Goal: Feedback & Contribution: Contribute content

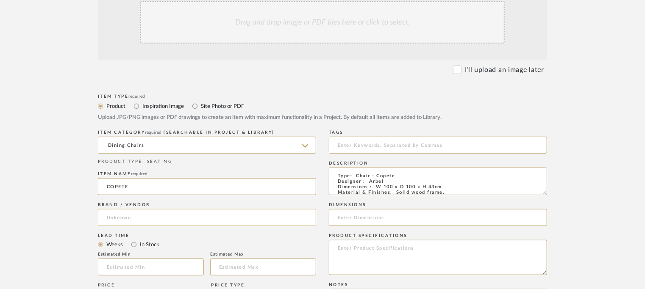
click at [208, 217] on input at bounding box center [207, 217] width 218 height 17
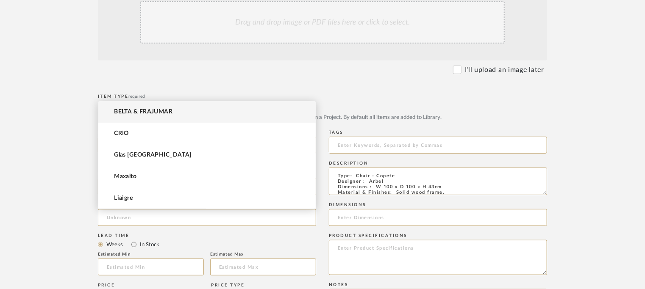
click at [136, 114] on span "BELTA & FRAJUMAR" at bounding box center [143, 111] width 58 height 7
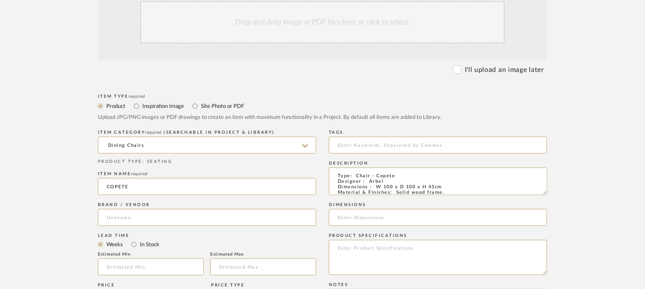
type input "BELTA & FRAJUMAR"
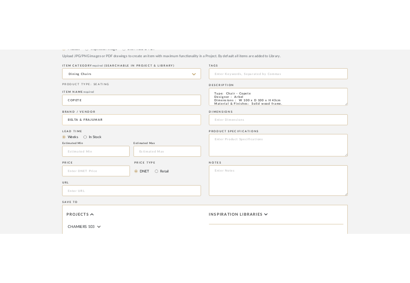
scroll to position [339, 0]
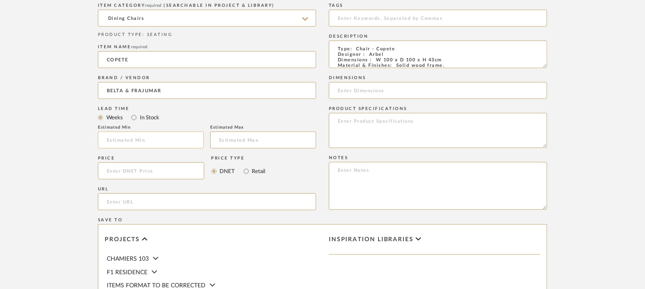
click at [177, 142] on input at bounding box center [151, 140] width 106 height 17
type input "7"
paste input "[URL][DOMAIN_NAME]"
type input "[URL][DOMAIN_NAME]"
drag, startPoint x: 376, startPoint y: 58, endPoint x: 442, endPoint y: 60, distance: 66.5
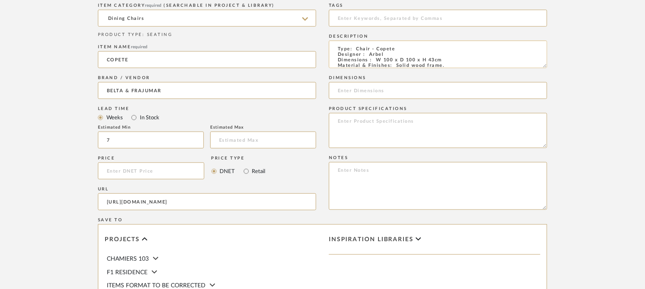
click at [442, 60] on textarea "Type: Chair - Copete Designer : Arbel Dimensions : W 100 x D 100 x H 43cm Mater…" at bounding box center [438, 55] width 218 height 28
type textarea "Type: Chair - Copete Designer : Arbel Dimensions : a Material & Finishes: Solid…"
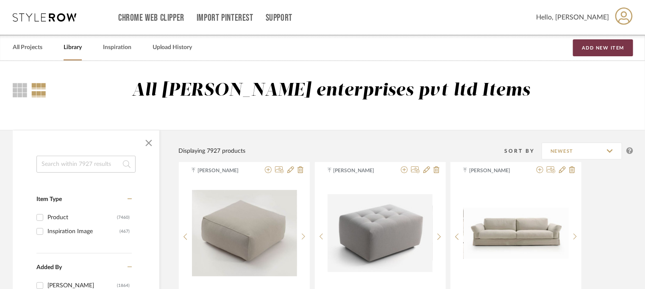
click at [594, 51] on button "Add New Item" at bounding box center [603, 47] width 60 height 17
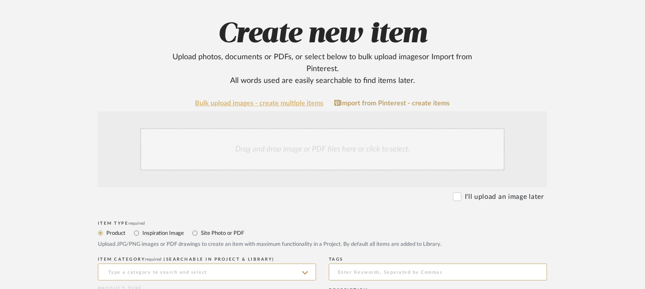
scroll to position [127, 0]
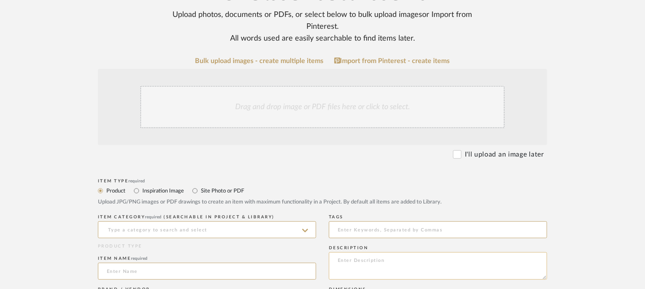
paste textarea "Type: Chair - Copete Designer : Arbel Dimensions : na Material & Finishes: Soli…"
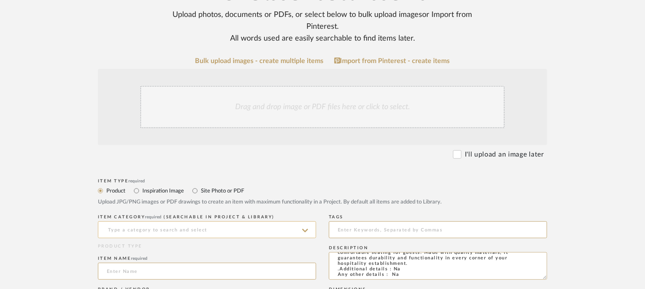
type textarea "Type: Chair - Copete Designer : Arbel Dimensions : na Material & Finishes: Soli…"
click at [205, 229] on input at bounding box center [207, 230] width 218 height 17
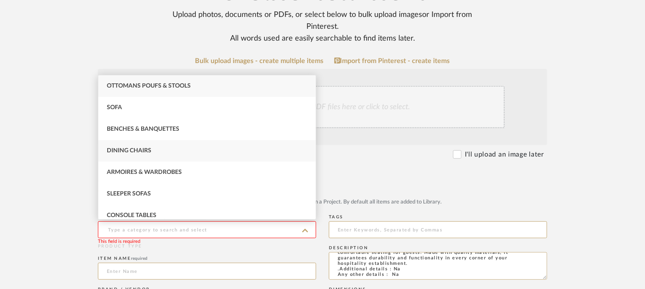
click at [127, 146] on div "Dining Chairs" at bounding box center [206, 151] width 217 height 22
type input "Dining Chairs"
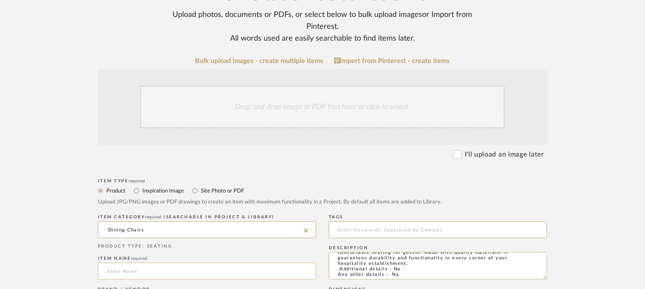
drag, startPoint x: 122, startPoint y: 274, endPoint x: 115, endPoint y: 274, distance: 6.4
click at [115, 274] on input at bounding box center [207, 271] width 218 height 17
type input "c"
type input "COPETE CHAIR"
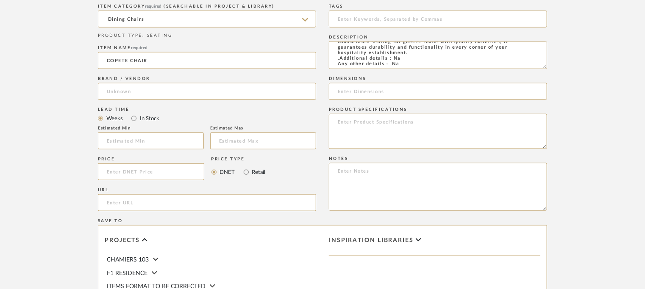
scroll to position [339, 0]
click at [130, 203] on input "url" at bounding box center [207, 202] width 218 height 17
paste input "[URL][DOMAIN_NAME]"
type input "[URL][DOMAIN_NAME]"
click at [144, 136] on input "text" at bounding box center [151, 140] width 106 height 17
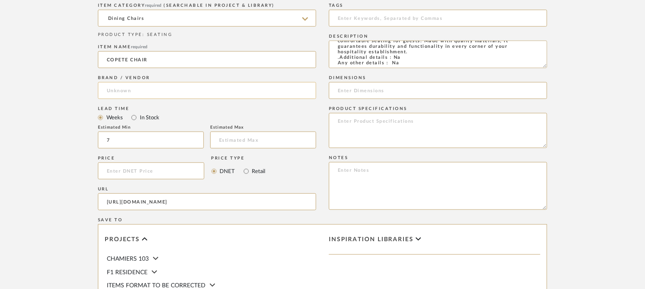
type input "7"
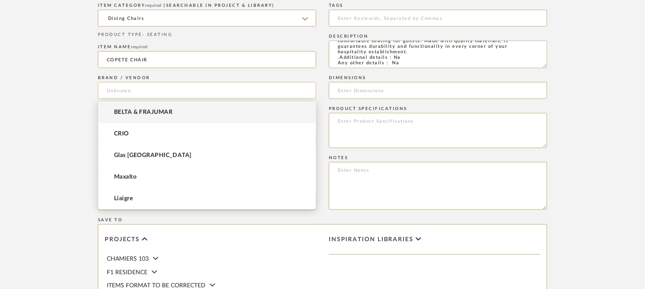
click at [146, 93] on input at bounding box center [207, 90] width 218 height 17
click at [151, 112] on span "BELTA & FRAJUMAR" at bounding box center [143, 112] width 58 height 7
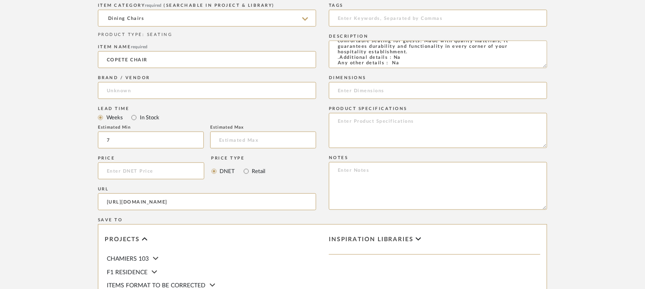
type input "BELTA & FRAJUMAR"
paste textarea "Price: Na Lead time: 45days. MOQ : Our products for Contract projects are manuf…"
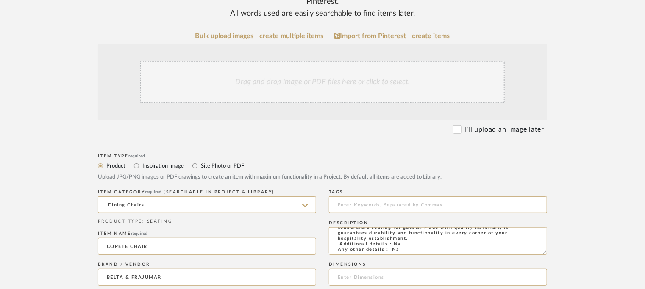
scroll to position [127, 0]
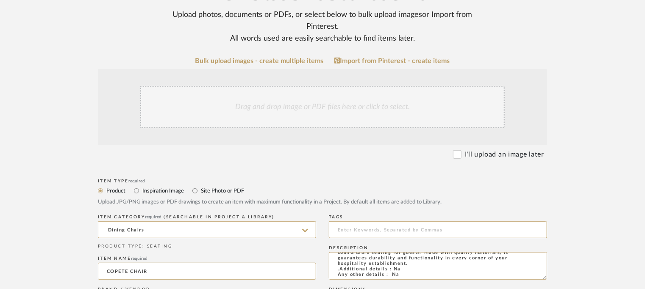
type textarea "Price: Na Lead time: 45days. MOQ : Our products for Contract projects are manuf…"
click at [281, 108] on div "Drag and drop image or PDF files here or click to select." at bounding box center [322, 107] width 364 height 42
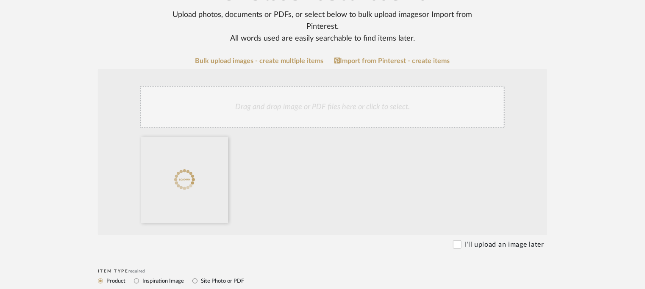
click at [330, 103] on div "Drag and drop image or PDF files here or click to select." at bounding box center [322, 107] width 364 height 42
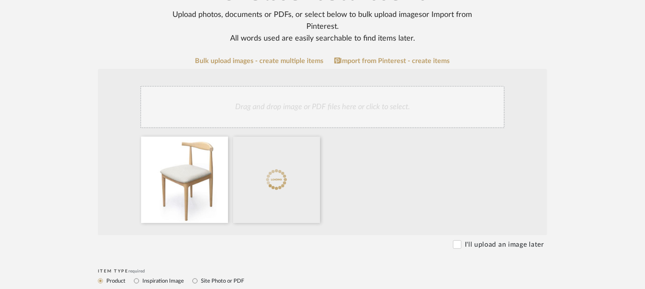
click at [341, 102] on div "Drag and drop image or PDF files here or click to select." at bounding box center [322, 107] width 364 height 42
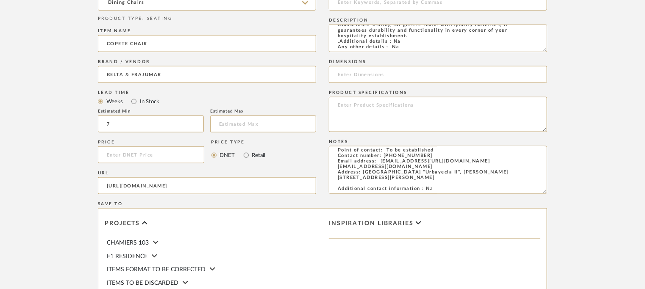
scroll to position [551, 0]
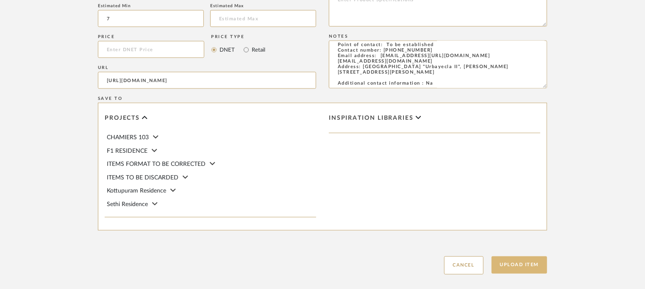
click at [532, 263] on button "Upload Item" at bounding box center [519, 265] width 56 height 17
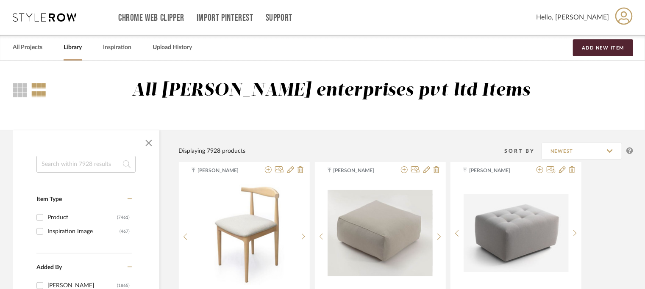
click at [90, 172] on input at bounding box center [85, 164] width 99 height 17
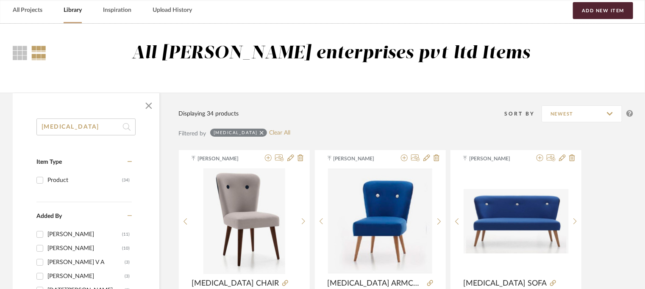
scroll to position [85, 0]
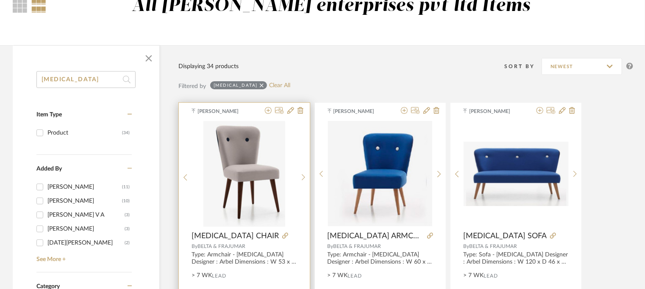
type input "MUSE"
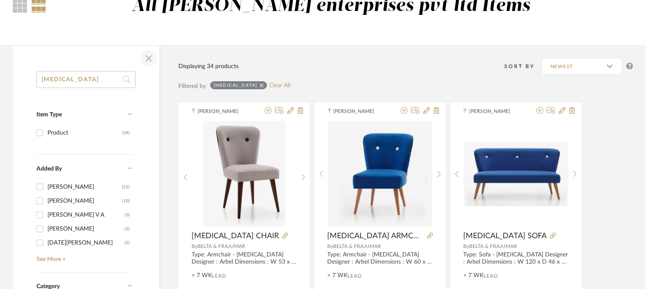
click at [151, 59] on span "button" at bounding box center [148, 58] width 20 height 20
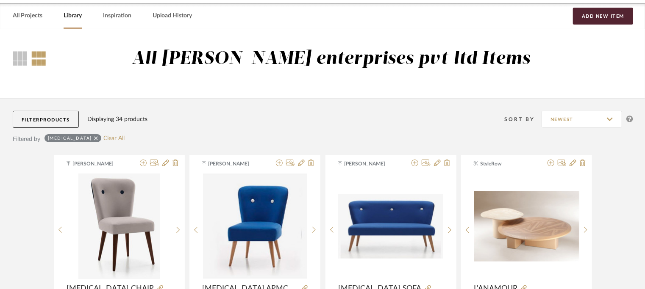
scroll to position [0, 0]
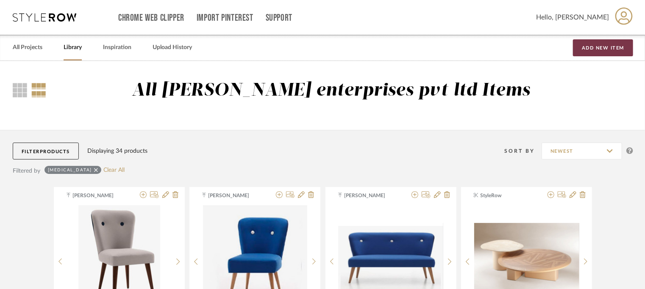
click at [590, 44] on button "Add New Item" at bounding box center [603, 47] width 60 height 17
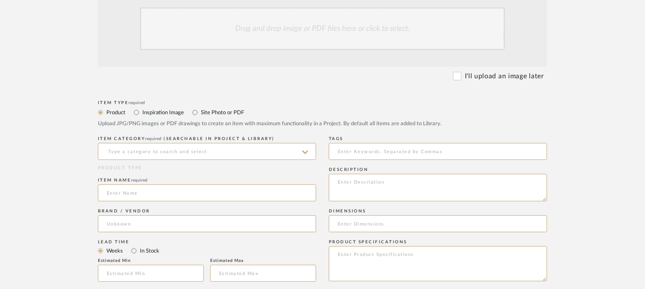
scroll to position [212, 0]
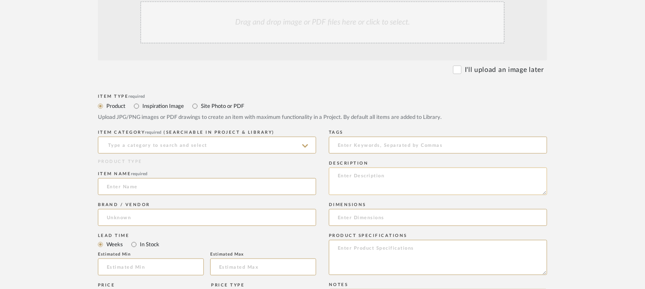
paste textarea "Type: Pouff - Frank Designer : Ilmiodesign Dimensions : na Material & Finishes:…"
type textarea "Type: Pouff - Frank Designer : Ilmiodesign Dimensions : na Material & Finishes:…"
click at [159, 140] on input at bounding box center [207, 145] width 218 height 17
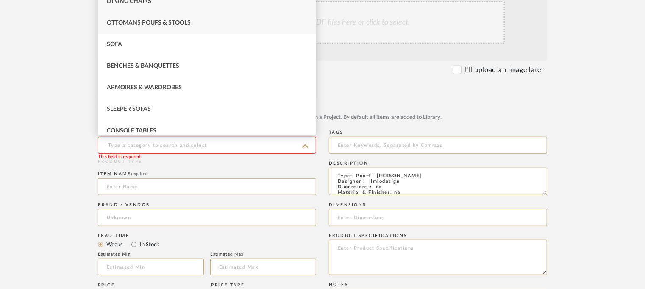
click at [188, 22] on span "Ottomans Poufs & Stools" at bounding box center [149, 23] width 84 height 6
type input "Ottomans Poufs & Stools"
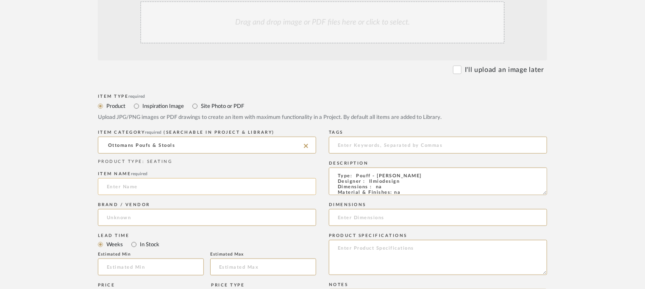
click at [133, 184] on input at bounding box center [207, 186] width 218 height 17
type input "FRANK POUFF"
click at [164, 210] on input at bounding box center [207, 217] width 218 height 17
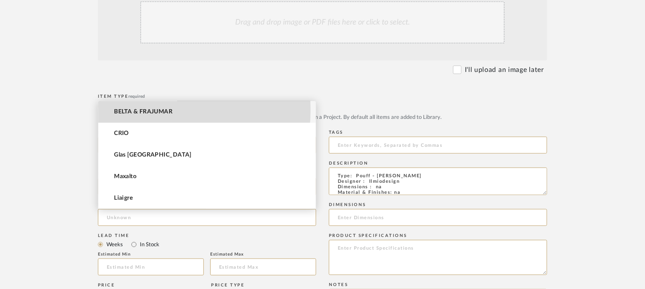
click at [136, 110] on span "BELTA & FRAJUMAR" at bounding box center [143, 111] width 58 height 7
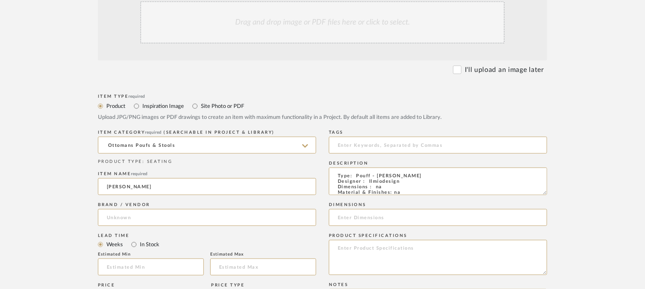
type input "BELTA & FRAJUMAR"
click at [157, 272] on input "text" at bounding box center [151, 267] width 106 height 17
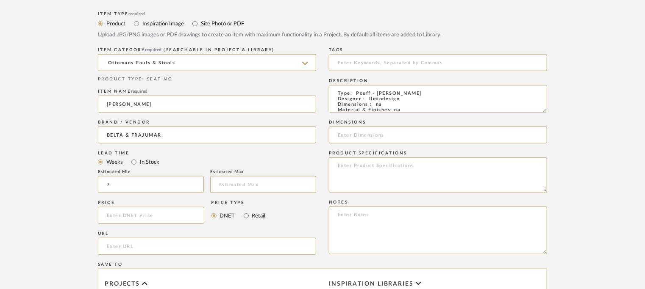
scroll to position [296, 0]
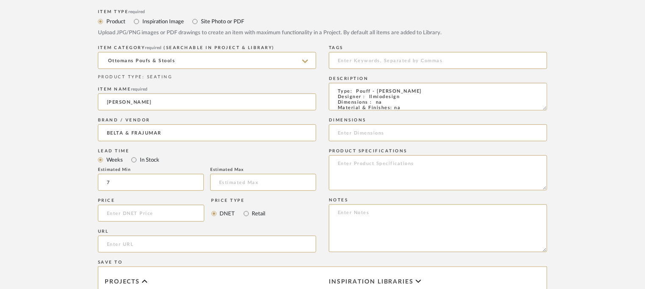
type input "7"
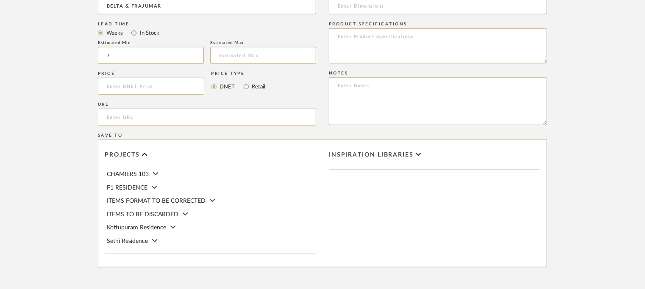
paste input "https://beltafrajumar.com/en/product/frank-puff/"
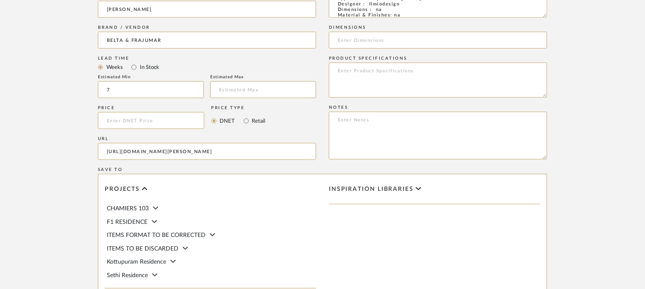
scroll to position [339, 0]
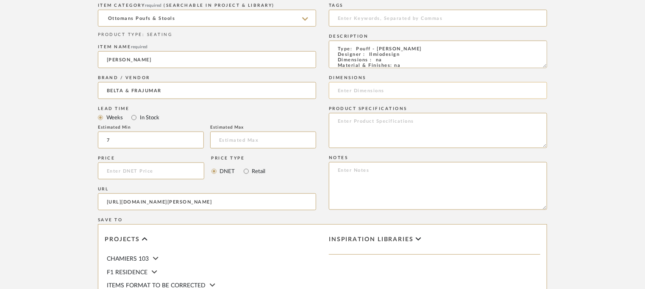
type input "https://beltafrajumar.com/en/product/frank-puff/"
click at [381, 91] on input at bounding box center [438, 90] width 218 height 17
click at [338, 170] on textarea at bounding box center [438, 186] width 218 height 48
paste textarea "Price: Na Lead time: 45days. MOQ : Our products for Contract projects are manuf…"
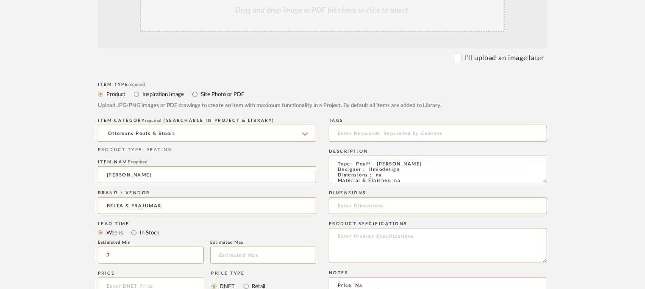
scroll to position [127, 0]
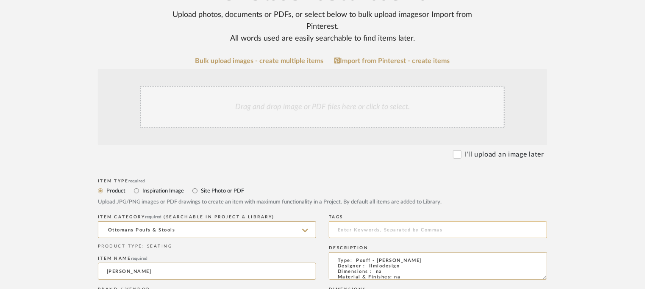
type textarea "Price: Na Lead time: 45days. MOQ : Our products for Contract projects are manuf…"
click at [337, 233] on input at bounding box center [438, 230] width 218 height 17
type input "o"
type input "pouff,"
click at [318, 110] on div "Drag and drop image or PDF files here or click to select." at bounding box center [322, 107] width 364 height 42
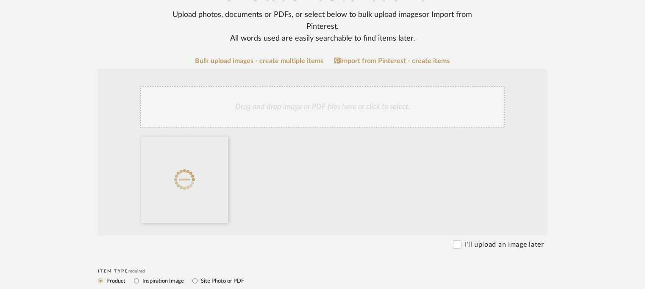
click at [322, 122] on div "Drag and drop image or PDF files here or click to select." at bounding box center [322, 107] width 364 height 42
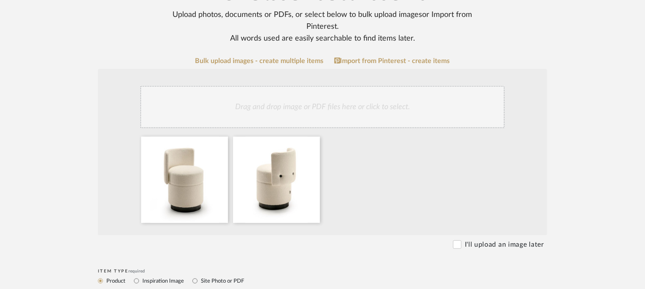
click at [342, 110] on div "Drag and drop image or PDF files here or click to select." at bounding box center [322, 107] width 364 height 42
click at [372, 114] on div "Drag and drop image or PDF files here or click to select." at bounding box center [322, 107] width 364 height 42
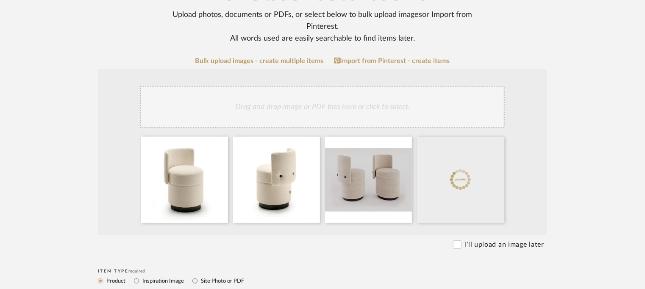
click at [413, 105] on div "Drag and drop image or PDF files here or click to select." at bounding box center [322, 107] width 364 height 42
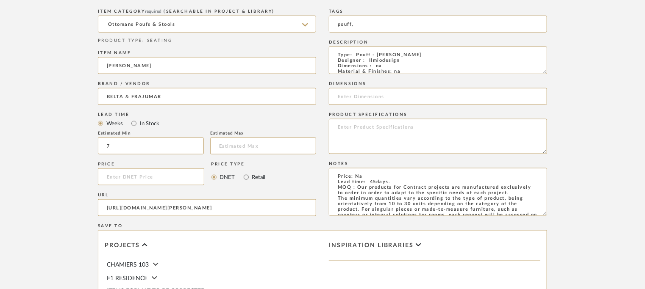
scroll to position [635, 0]
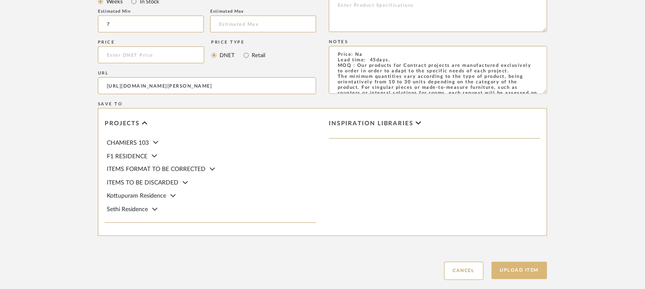
click at [524, 272] on button "Upload Item" at bounding box center [519, 270] width 56 height 17
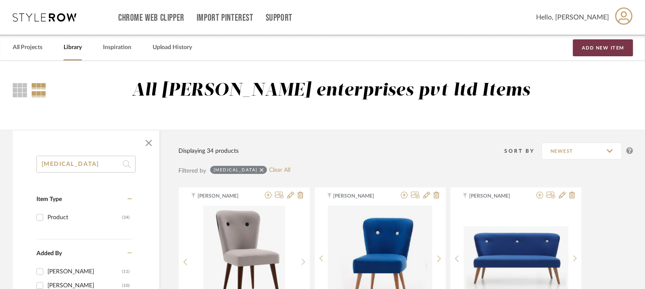
click at [607, 53] on button "Add New Item" at bounding box center [603, 47] width 60 height 17
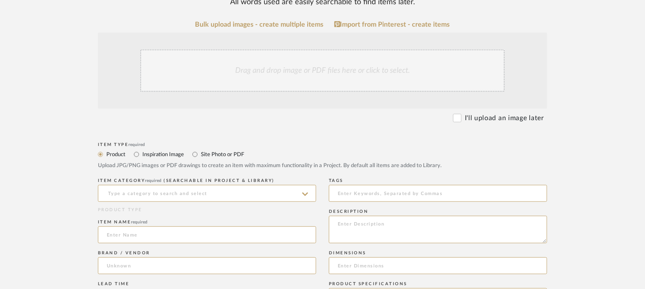
scroll to position [212, 0]
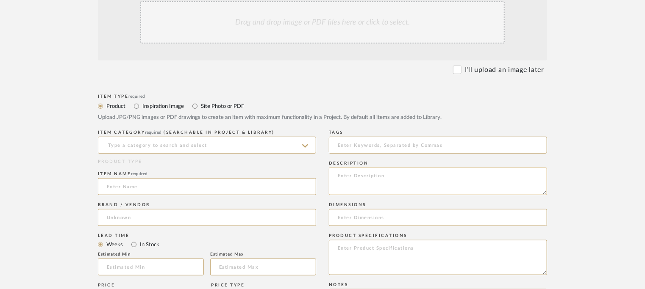
paste textarea "Type: Pouff - Mesh Designer : Arbel Dimensions : na Material & Finishes: na Pro…"
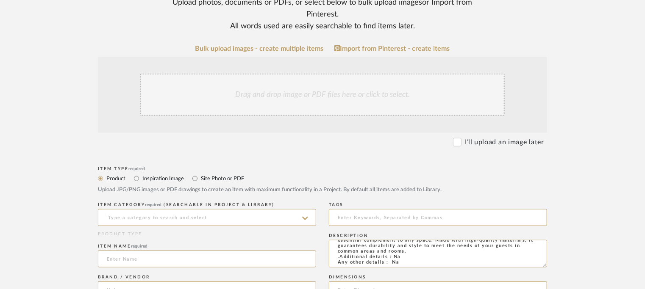
scroll to position [254, 0]
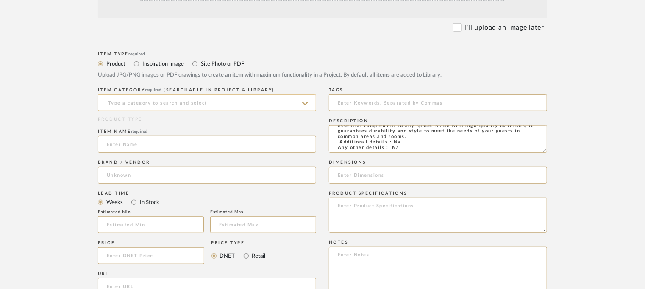
type textarea "Type: Pouff - Mesh Designer : Arbel Dimensions : na Material & Finishes: na Pro…"
click at [183, 101] on input at bounding box center [207, 102] width 218 height 17
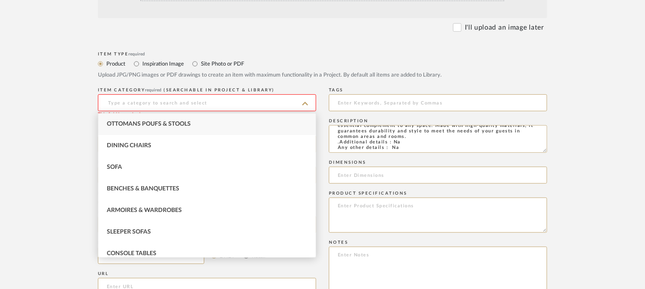
click at [148, 123] on span "Ottomans Poufs & Stools" at bounding box center [149, 124] width 84 height 6
type input "Ottomans Poufs & Stools"
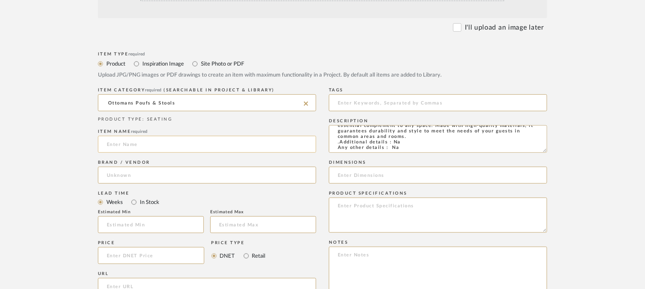
click at [144, 144] on input at bounding box center [207, 144] width 218 height 17
type input "MESH POUFF"
click at [119, 173] on input at bounding box center [207, 175] width 218 height 17
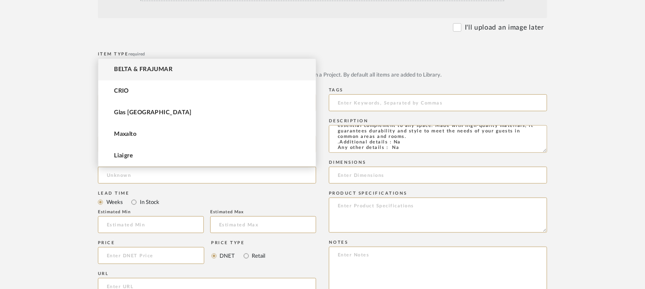
click at [131, 67] on span "BELTA & FRAJUMAR" at bounding box center [143, 69] width 58 height 7
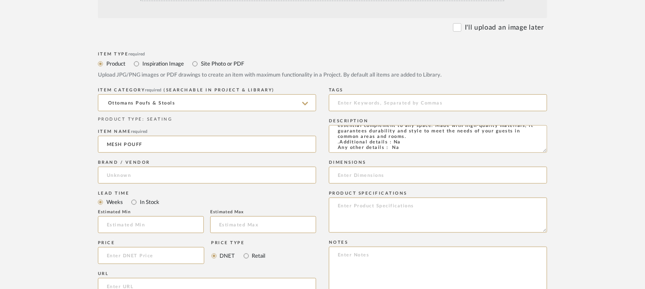
type input "BELTA & FRAJUMAR"
click at [149, 222] on input at bounding box center [151, 224] width 106 height 17
type input "7"
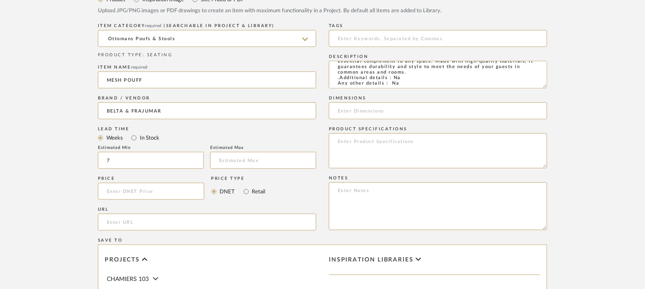
scroll to position [466, 0]
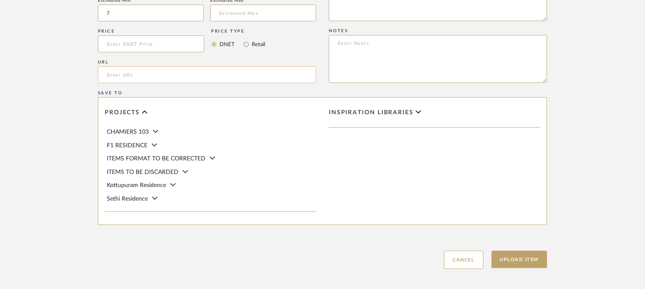
paste input "https://beltafrajumar.com/en/product/mesh-puff/"
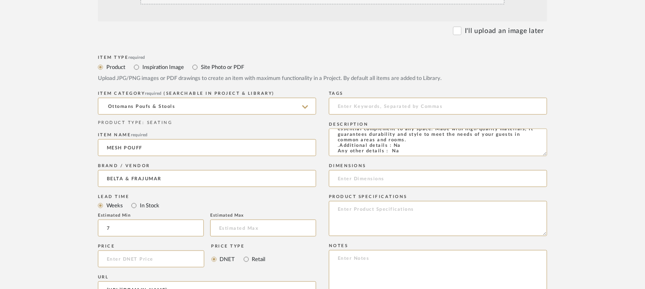
scroll to position [339, 0]
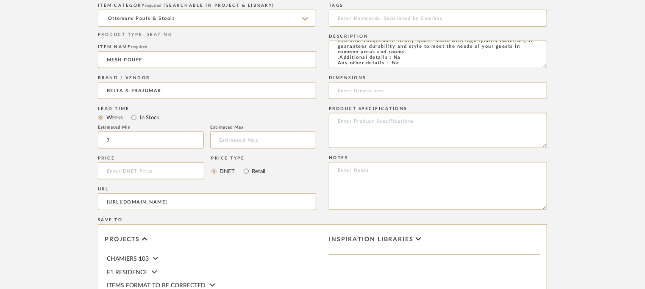
type input "https://beltafrajumar.com/en/product/mesh-puff/"
click at [340, 169] on textarea at bounding box center [438, 186] width 218 height 48
paste textarea "Price: Na Lead time: 45days. MOQ : Our products for Contract projects are manuf…"
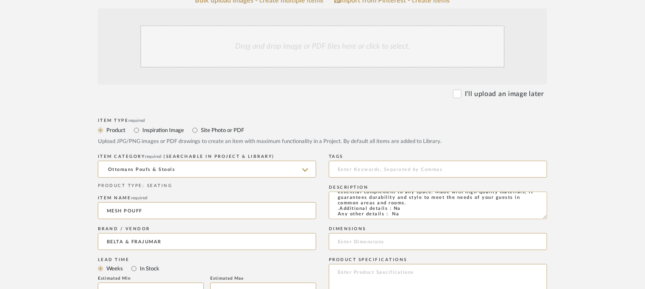
scroll to position [169, 0]
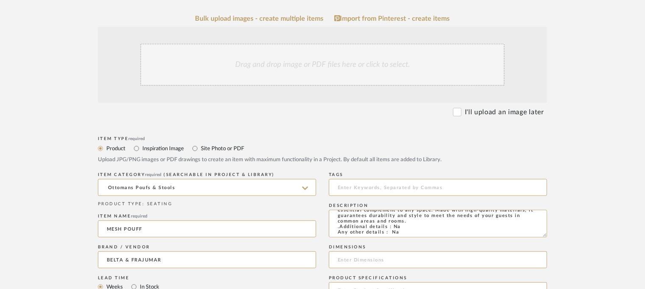
type textarea "Price: Na Lead time: 45days. MOQ : Our products for Contract projects are manuf…"
click at [291, 69] on div "Drag and drop image or PDF files here or click to select." at bounding box center [322, 65] width 364 height 42
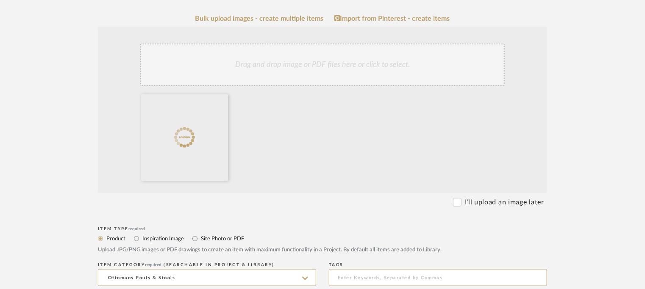
click at [377, 61] on div "Drag and drop image or PDF files here or click to select." at bounding box center [322, 65] width 364 height 42
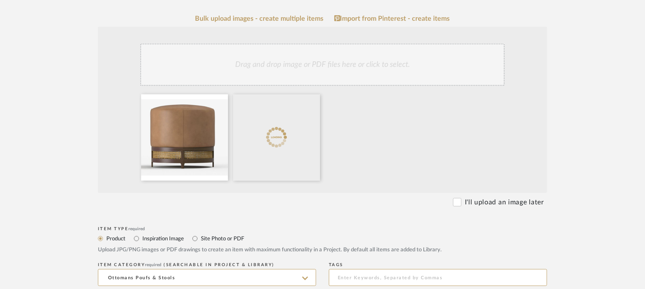
click at [317, 67] on div "Drag and drop image or PDF files here or click to select." at bounding box center [322, 65] width 364 height 42
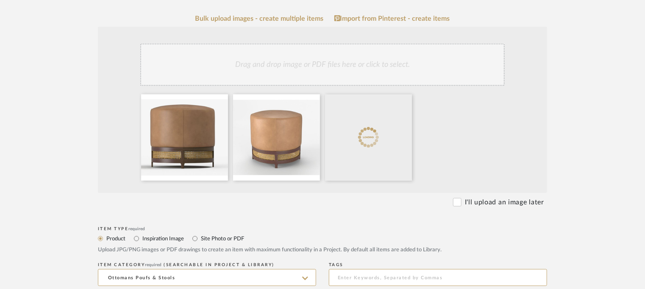
click at [314, 57] on div "Drag and drop image or PDF files here or click to select." at bounding box center [322, 65] width 364 height 42
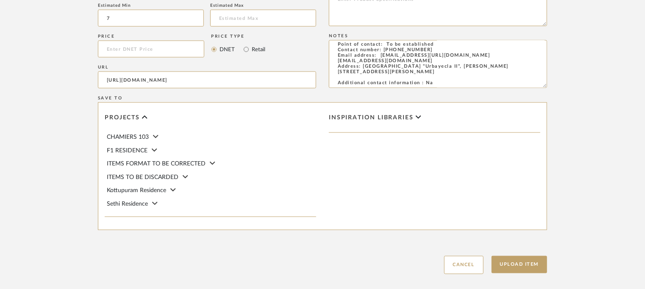
scroll to position [596, 0]
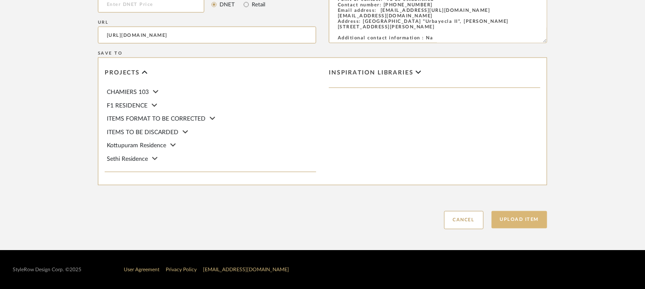
click at [532, 224] on button "Upload Item" at bounding box center [519, 219] width 56 height 17
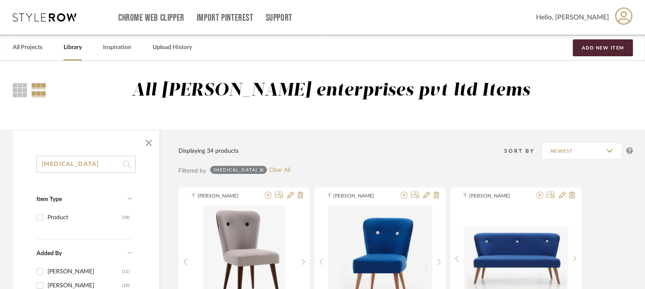
drag, startPoint x: 45, startPoint y: 166, endPoint x: 0, endPoint y: 166, distance: 44.9
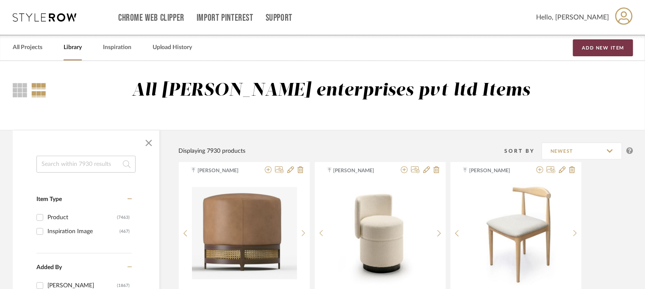
click at [608, 44] on button "Add New Item" at bounding box center [603, 47] width 60 height 17
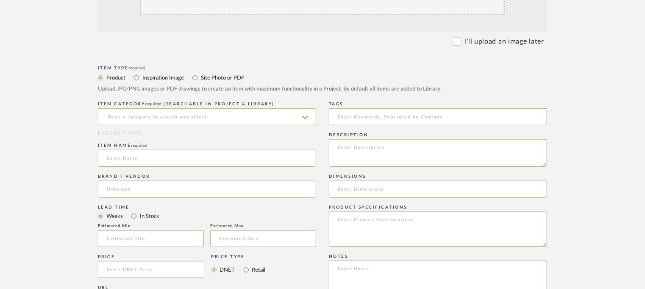
scroll to position [296, 0]
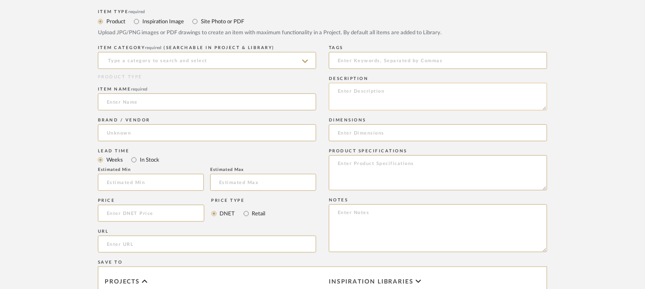
click at [341, 89] on textarea at bounding box center [438, 97] width 218 height 28
paste textarea "Type: Pouff - Sied Designer : Paolo Mauri Dimensions : Dia 80 x H 37cm Material…"
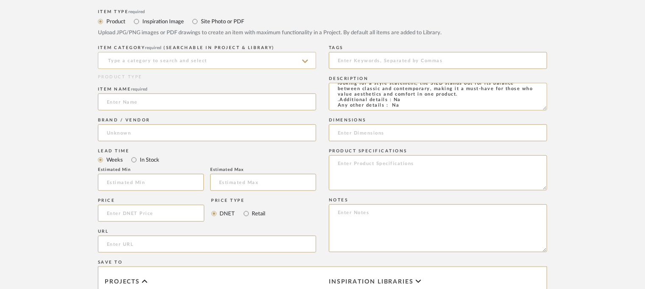
type textarea "Type: Pouff - Sied Designer : Paolo Mauri Dimensions : Dia 80 x H 37cm Material…"
click at [179, 59] on input at bounding box center [207, 60] width 218 height 17
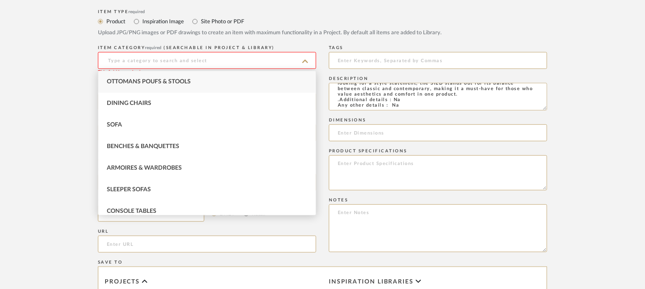
click at [163, 80] on span "Ottomans Poufs & Stools" at bounding box center [149, 82] width 84 height 6
type input "Ottomans Poufs & Stools"
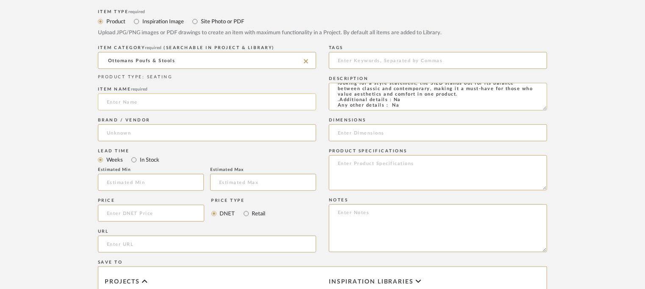
click at [163, 96] on input at bounding box center [207, 102] width 218 height 17
type input "SIED POUF"
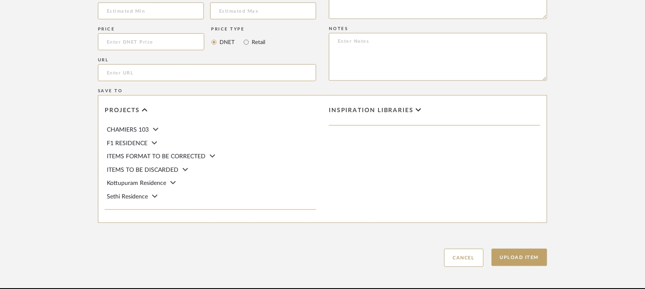
scroll to position [506, 0]
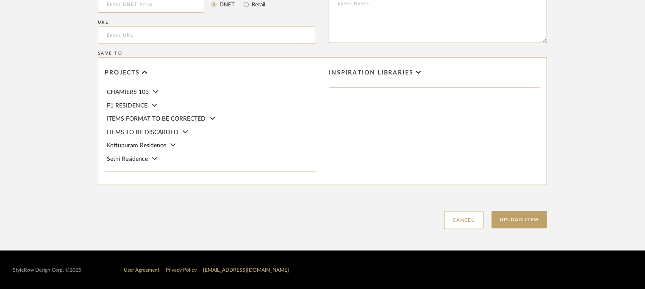
paste input "https://beltafrajumar.com/en/product/sied-pouf/"
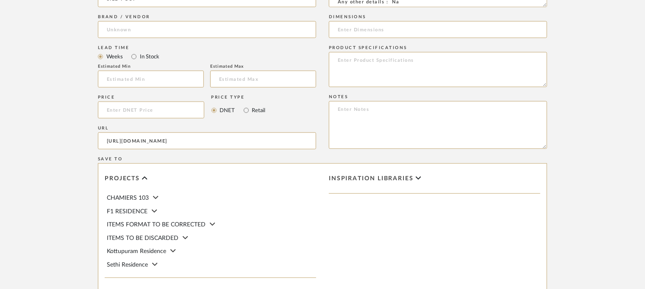
scroll to position [379, 0]
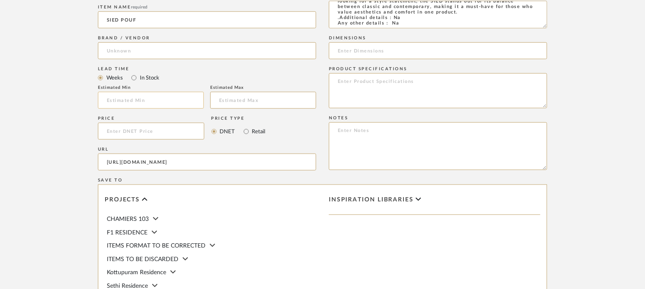
type input "https://beltafrajumar.com/en/product/sied-pouf/"
drag, startPoint x: 125, startPoint y: 98, endPoint x: 120, endPoint y: 100, distance: 5.7
click at [125, 98] on input at bounding box center [151, 100] width 106 height 17
type input "7"
click at [144, 54] on input at bounding box center [207, 50] width 218 height 17
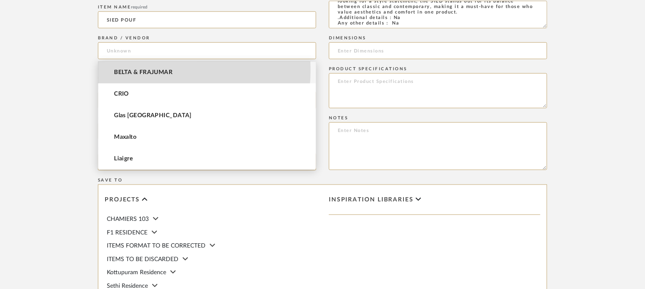
click at [146, 70] on span "BELTA & FRAJUMAR" at bounding box center [143, 72] width 58 height 7
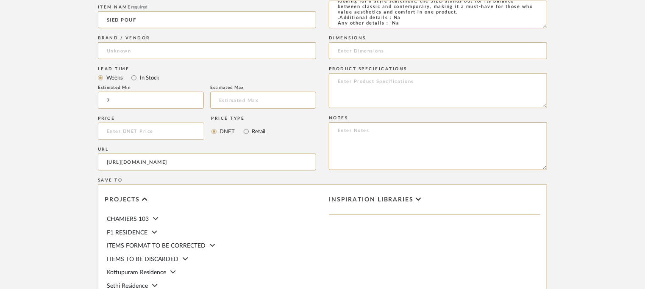
type input "BELTA & FRAJUMAR"
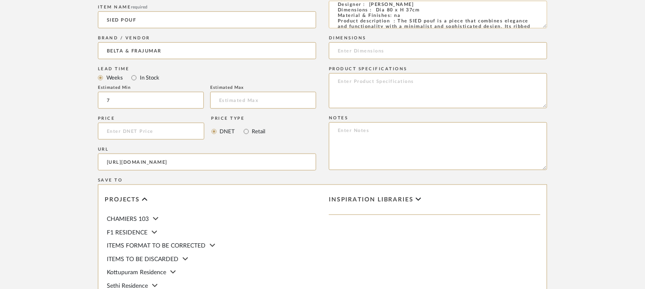
scroll to position [0, 0]
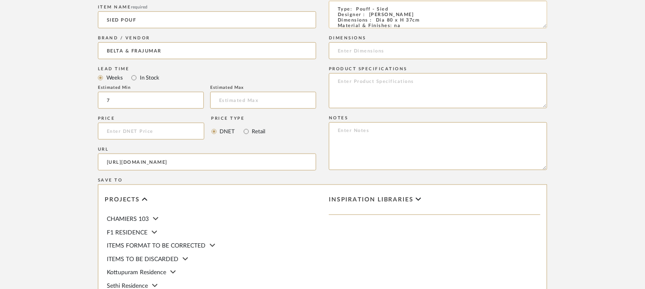
drag, startPoint x: 374, startPoint y: 19, endPoint x: 420, endPoint y: 20, distance: 45.7
click at [420, 20] on textarea "Type: Pouff - Sied Designer : Paolo Mauri Dimensions : Dia 80 x H 37cm Material…" at bounding box center [438, 15] width 218 height 28
paste input "Dia 80 x H 37cm"
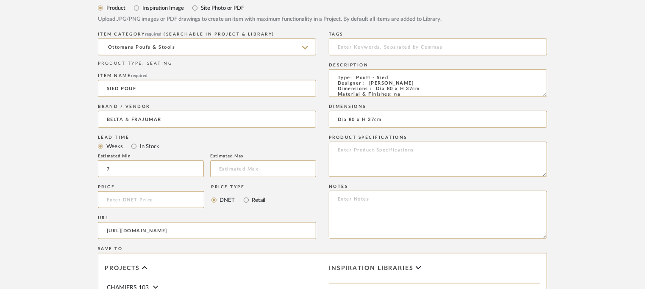
scroll to position [379, 0]
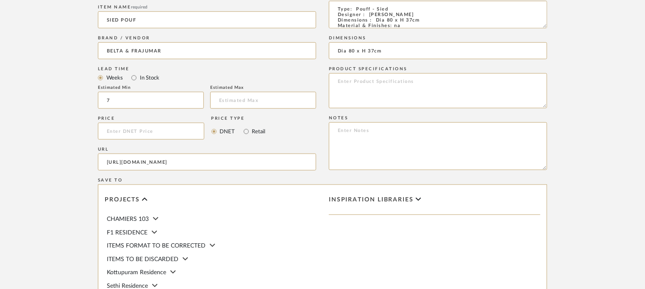
type input "Dia 80 x H 37cm"
click at [334, 129] on textarea at bounding box center [438, 146] width 218 height 48
paste textarea "Price: Na Lead time: 45days. MOQ : Our products for Contract projects are manuf…"
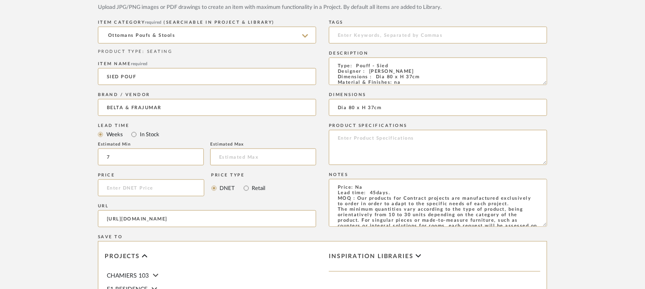
scroll to position [209, 0]
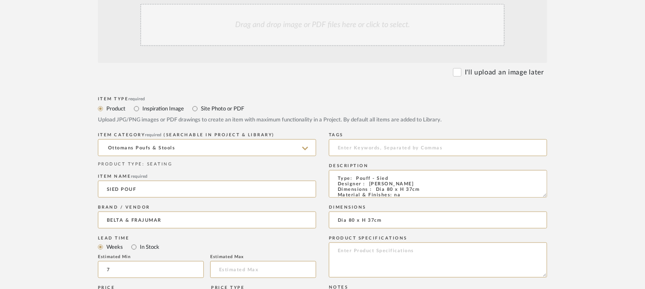
type textarea "Price: Na Lead time: 45days. MOQ : Our products for Contract projects are manuf…"
click at [319, 25] on div "Drag and drop image or PDF files here or click to select." at bounding box center [322, 25] width 364 height 42
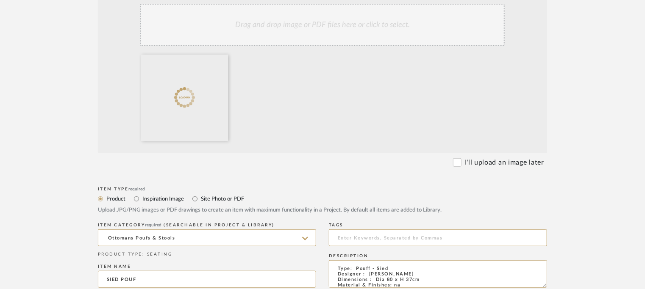
click at [346, 35] on div "Drag and drop image or PDF files here or click to select." at bounding box center [322, 25] width 364 height 42
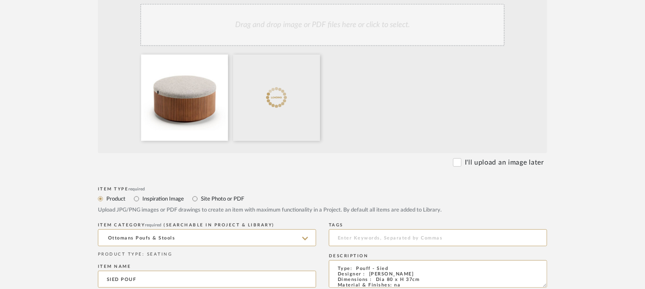
click at [296, 28] on div "Drag and drop image or PDF files here or click to select." at bounding box center [322, 25] width 364 height 42
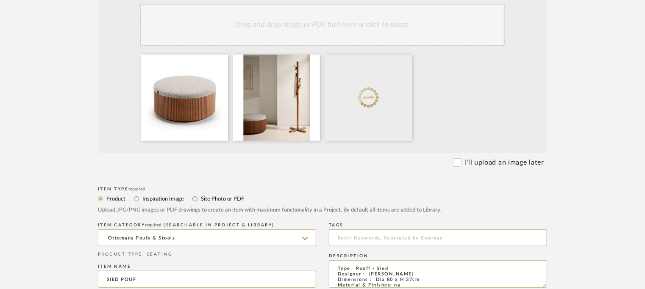
click at [341, 22] on div "Drag and drop image or PDF files here or click to select." at bounding box center [322, 25] width 364 height 42
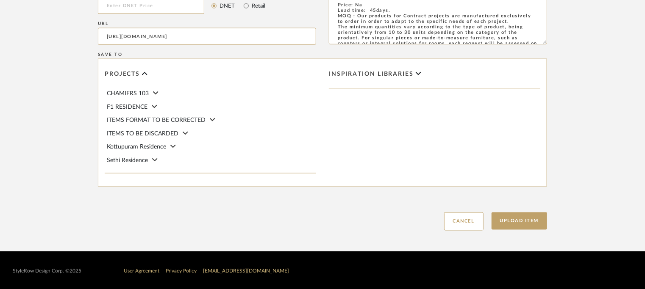
scroll to position [596, 0]
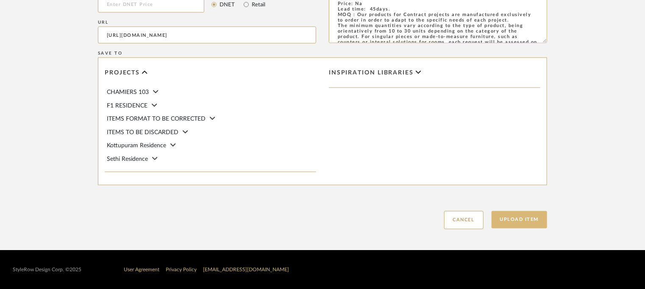
click at [526, 219] on button "Upload Item" at bounding box center [519, 219] width 56 height 17
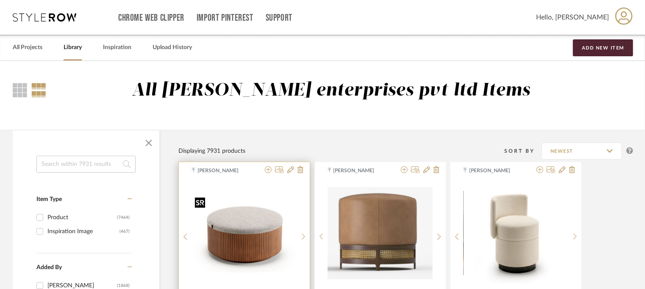
click at [251, 240] on img "0" at bounding box center [244, 233] width 105 height 79
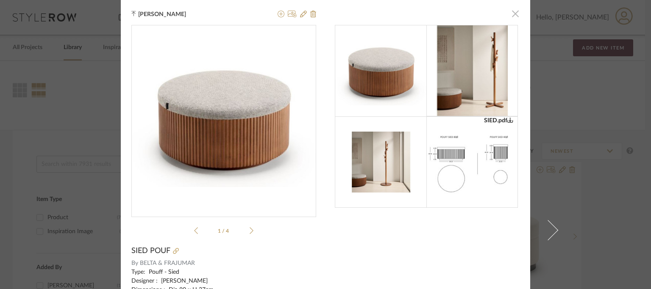
click at [514, 13] on span "button" at bounding box center [515, 13] width 17 height 17
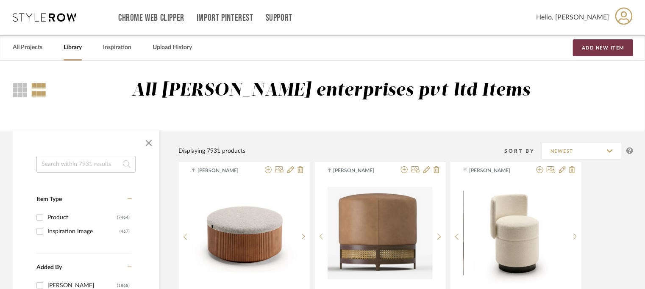
click at [587, 41] on button "Add New Item" at bounding box center [603, 47] width 60 height 17
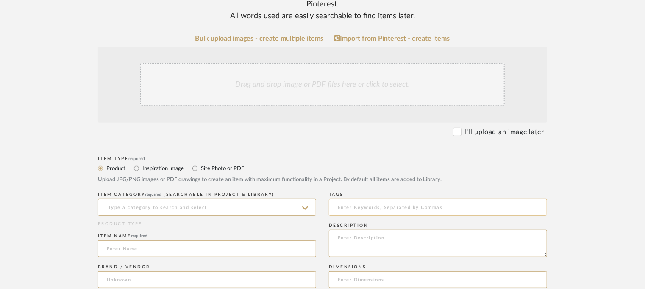
scroll to position [169, 0]
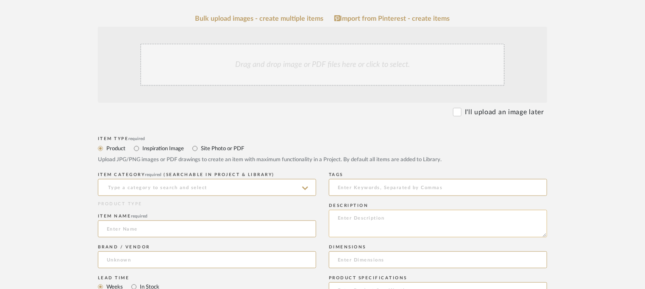
paste textarea "Type: Pouff - Vass Designer : Arbel Dimensions : na Material & Finishes: na Pro…"
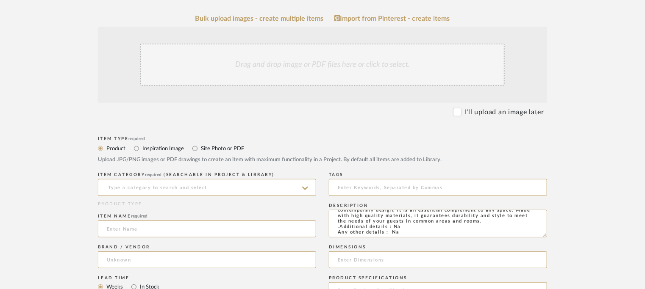
type textarea "Type: Pouff - Vass Designer : Arbel Dimensions : na Material & Finishes: na Pro…"
click at [244, 181] on input at bounding box center [207, 187] width 218 height 17
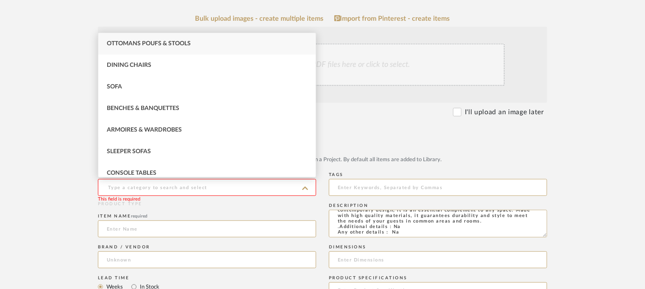
click at [149, 39] on div "Ottomans Poufs & Stools" at bounding box center [206, 44] width 217 height 22
type input "Ottomans Poufs & Stools"
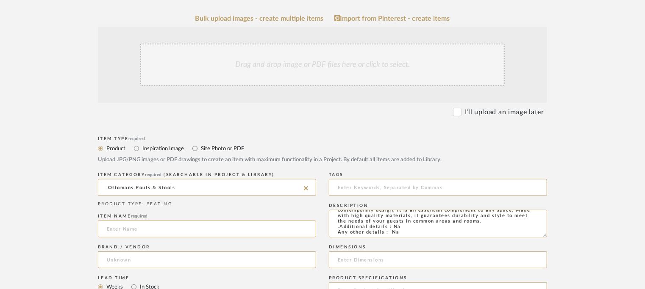
click at [134, 235] on input at bounding box center [207, 229] width 218 height 17
type input "v"
type input "VASS POUF"
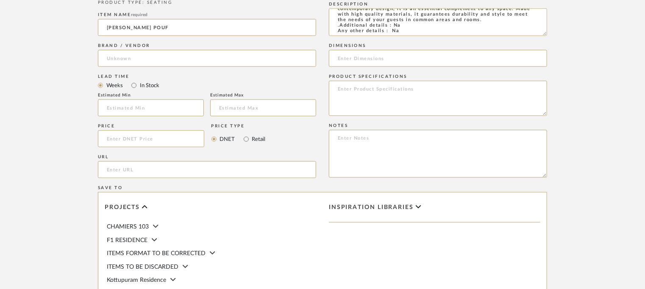
scroll to position [381, 0]
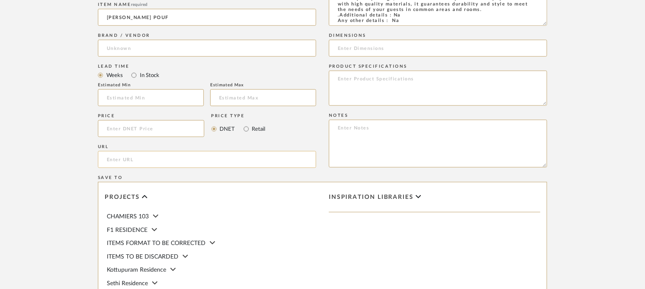
click at [130, 159] on input "url" at bounding box center [207, 159] width 218 height 17
paste input "https://beltafrajumar.com/en/product/vass-puff/"
type input "https://beltafrajumar.com/en/product/vass-puff/"
click at [158, 50] on input at bounding box center [207, 48] width 218 height 17
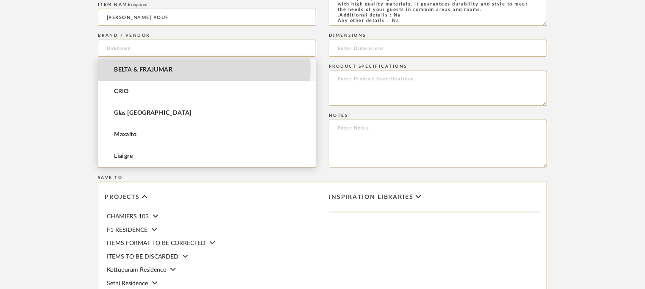
click at [146, 68] on span "BELTA & FRAJUMAR" at bounding box center [143, 69] width 58 height 7
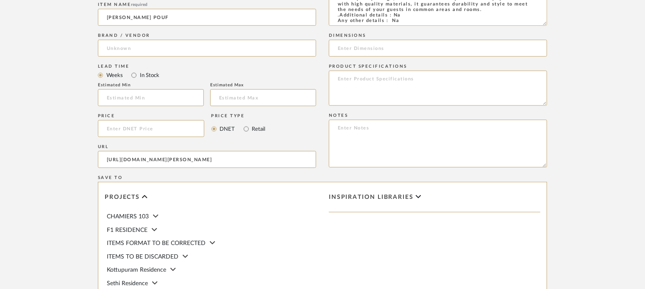
type input "BELTA & FRAJUMAR"
click at [130, 93] on input at bounding box center [151, 97] width 106 height 17
type input "7"
click at [333, 125] on textarea at bounding box center [438, 144] width 218 height 48
paste textarea "Price: Na Lead time: 45days. MOQ : Our products for Contract projects are manuf…"
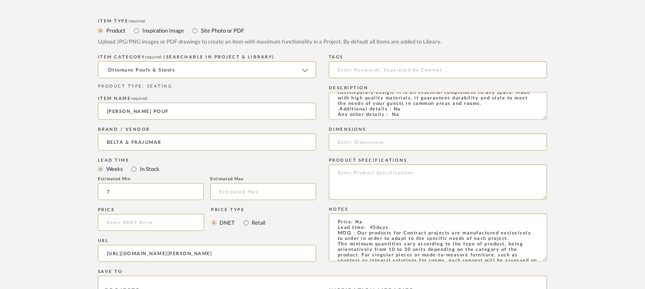
scroll to position [169, 0]
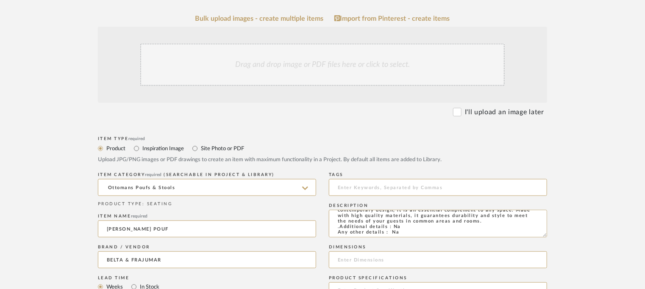
type textarea "Price: Na Lead time: 45days. MOQ : Our products for Contract projects are manuf…"
click at [300, 64] on div "Drag and drop image or PDF files here or click to select." at bounding box center [322, 65] width 364 height 42
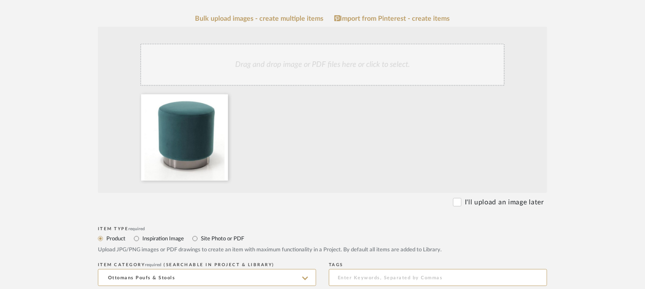
click at [327, 64] on div "Drag and drop image or PDF files here or click to select." at bounding box center [322, 65] width 364 height 42
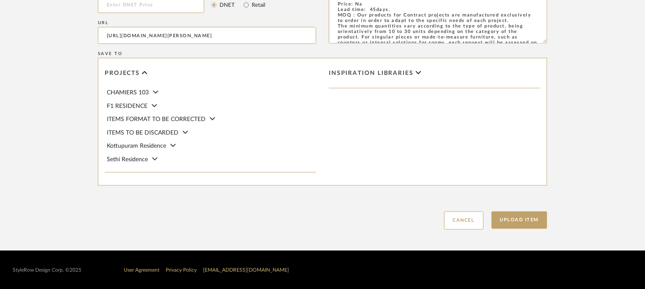
scroll to position [596, 0]
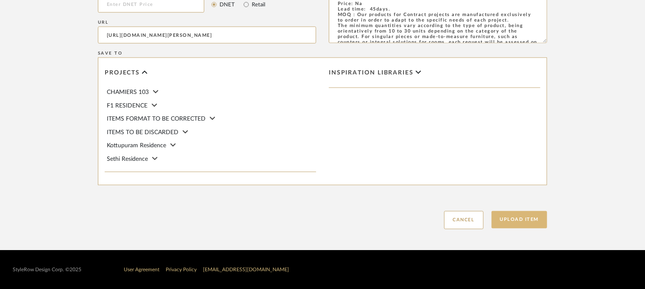
click at [529, 219] on button "Upload Item" at bounding box center [519, 219] width 56 height 17
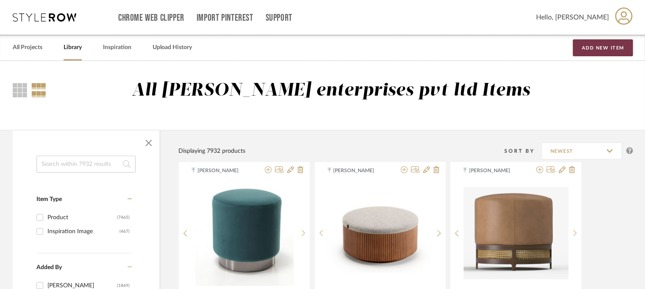
click at [606, 44] on button "Add New Item" at bounding box center [603, 47] width 60 height 17
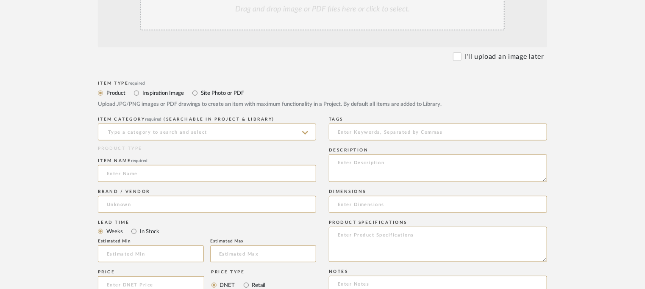
scroll to position [212, 0]
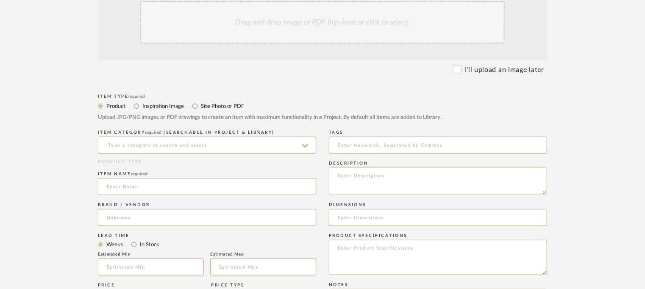
paste textarea "Type: Pouff - Tipp Designer : Arbel Dimensions : na Material & Finishes: na Pro…"
type textarea "Type: Pouff - Tipp Designer : Arbel Dimensions : na Material & Finishes: na Pro…"
click at [234, 147] on input at bounding box center [207, 145] width 218 height 17
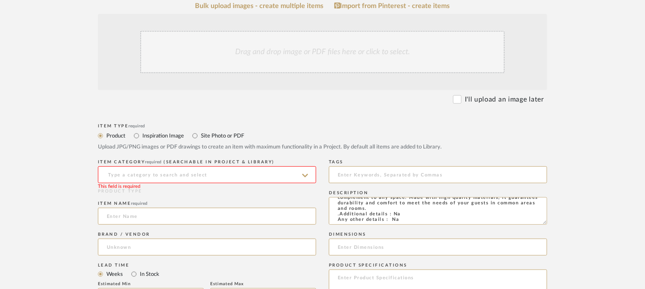
scroll to position [169, 0]
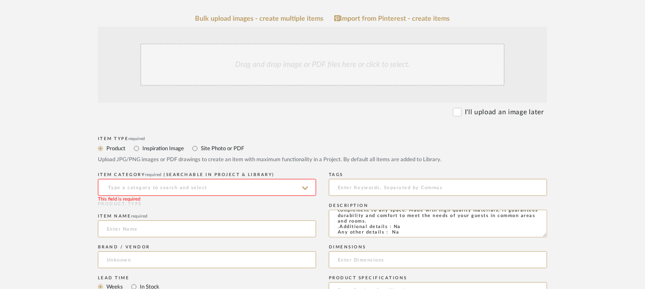
click at [161, 184] on input at bounding box center [207, 187] width 218 height 17
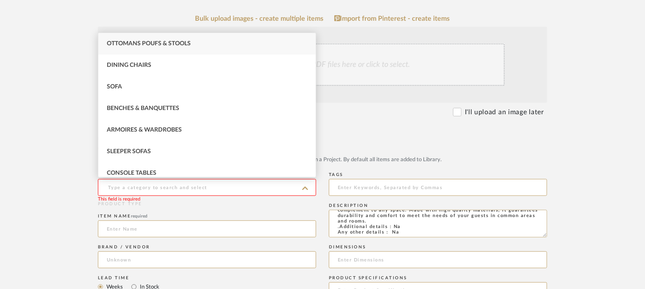
click at [163, 44] on span "Ottomans Poufs & Stools" at bounding box center [149, 44] width 84 height 6
type input "Ottomans Poufs & Stools"
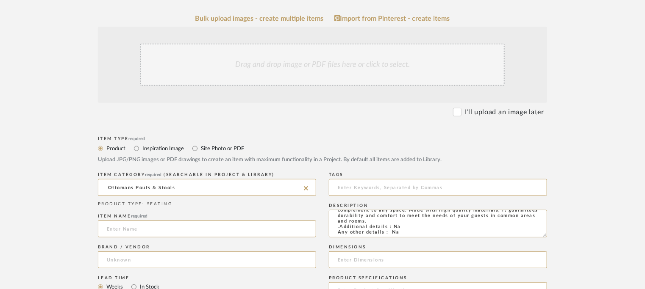
click at [135, 214] on span "required" at bounding box center [139, 216] width 17 height 4
click at [130, 225] on input at bounding box center [207, 229] width 218 height 17
type input "TIPP POUFF"
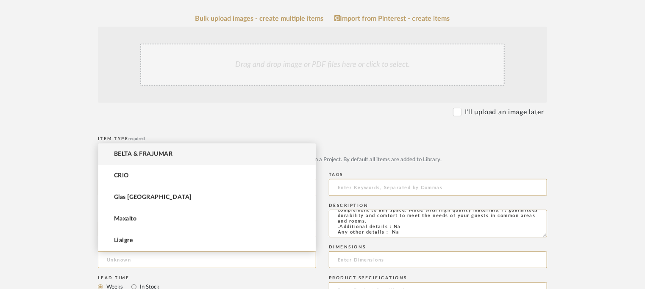
click at [126, 259] on input at bounding box center [207, 260] width 218 height 17
click at [152, 156] on span "BELTA & FRAJUMAR" at bounding box center [143, 154] width 58 height 7
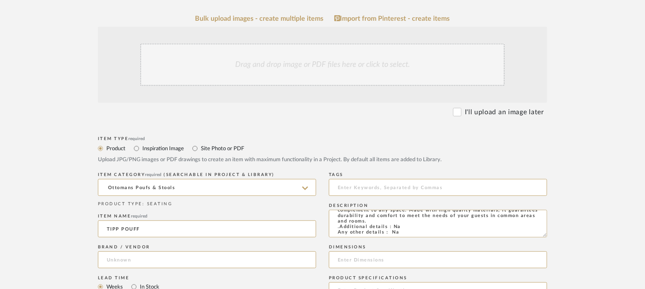
type input "BELTA & FRAJUMAR"
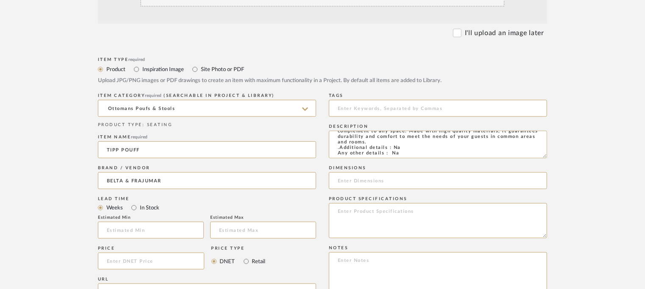
scroll to position [254, 0]
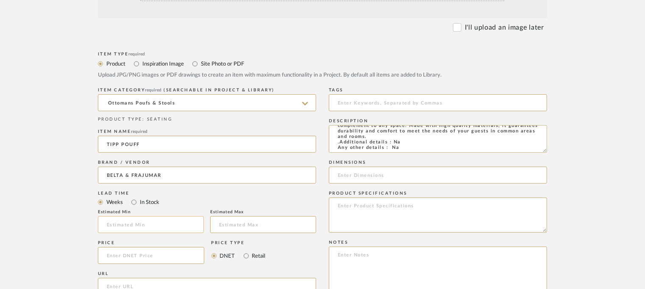
click at [136, 226] on input "text" at bounding box center [151, 224] width 106 height 17
type input "7"
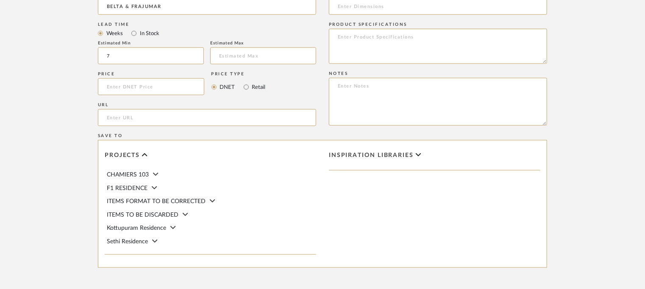
scroll to position [424, 0]
click at [118, 117] on input "url" at bounding box center [207, 117] width 218 height 17
paste input "https://beltafrajumar.com/en/product/tipp-puff/"
type input "https://beltafrajumar.com/en/product/tipp-puff/"
click at [342, 86] on textarea at bounding box center [438, 102] width 218 height 48
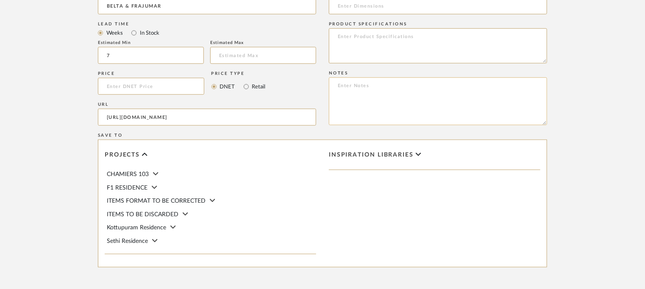
paste textarea "Price: Na Lead time: 45days. MOQ : Our products for Contract projects are manuf…"
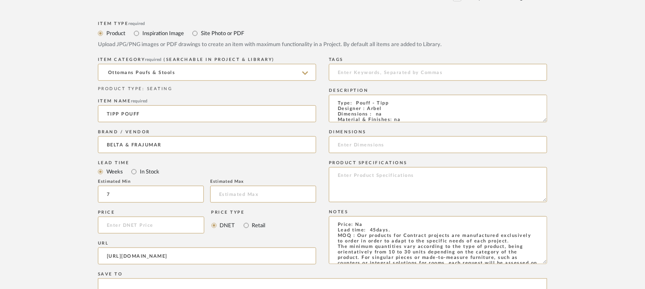
scroll to position [169, 0]
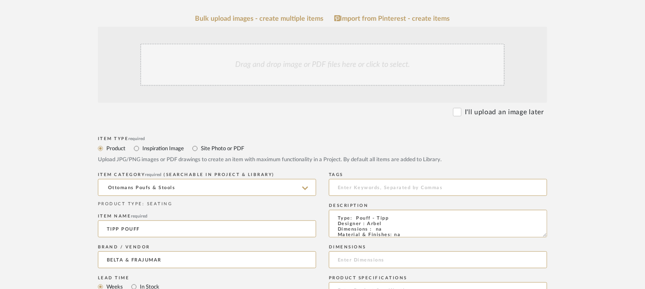
type textarea "Price: Na Lead time: 45days. MOQ : Our products for Contract projects are manuf…"
click at [310, 64] on div "Drag and drop image or PDF files here or click to select." at bounding box center [322, 65] width 364 height 42
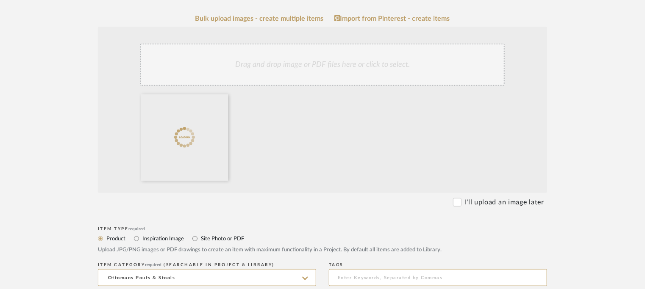
click at [343, 61] on div "Drag and drop image or PDF files here or click to select." at bounding box center [322, 65] width 364 height 42
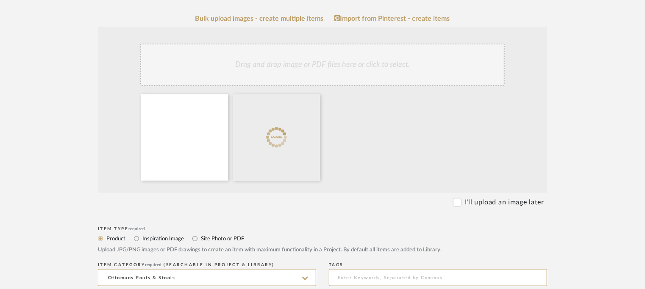
click at [350, 63] on div "Drag and drop image or PDF files here or click to select." at bounding box center [322, 65] width 364 height 42
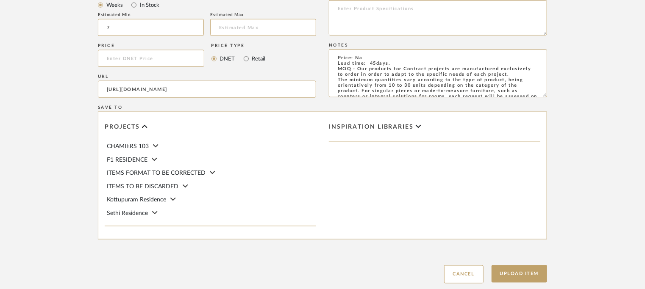
scroll to position [551, 0]
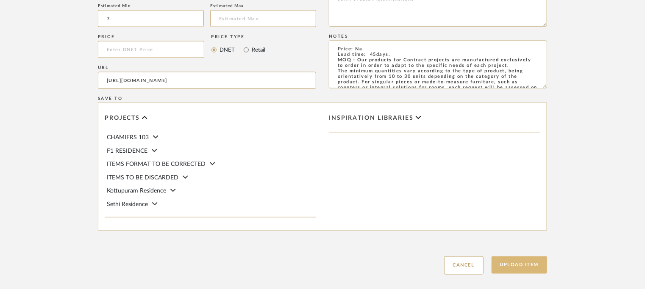
click at [523, 266] on button "Upload Item" at bounding box center [519, 265] width 56 height 17
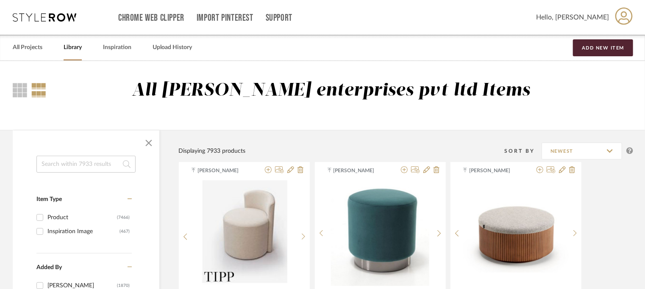
click at [82, 168] on input at bounding box center [85, 164] width 99 height 17
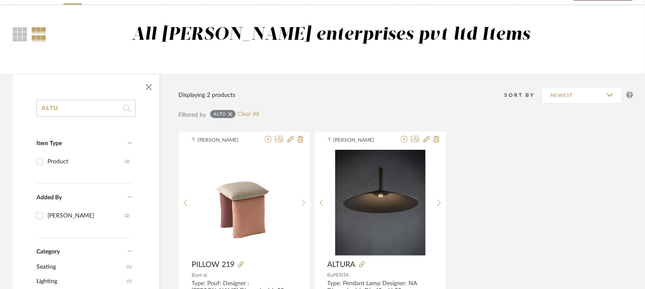
scroll to position [127, 0]
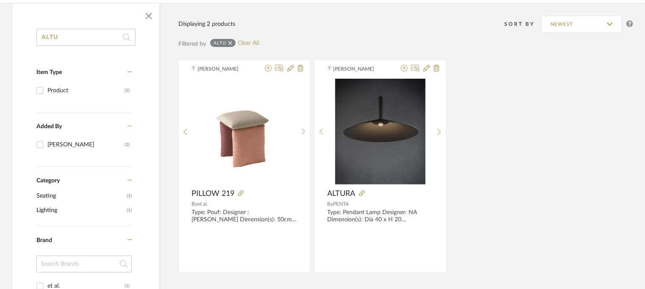
type input "ALTU"
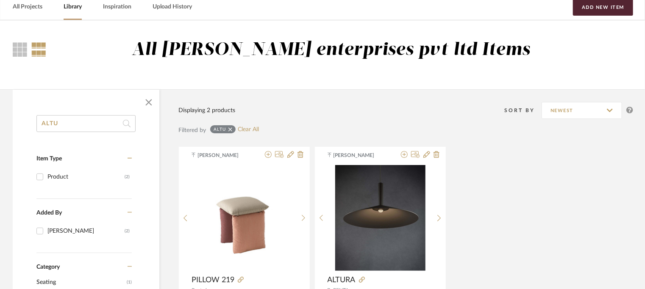
scroll to position [0, 0]
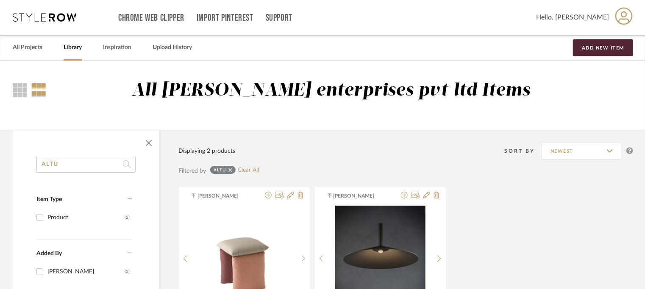
drag, startPoint x: 66, startPoint y: 167, endPoint x: 0, endPoint y: 156, distance: 67.1
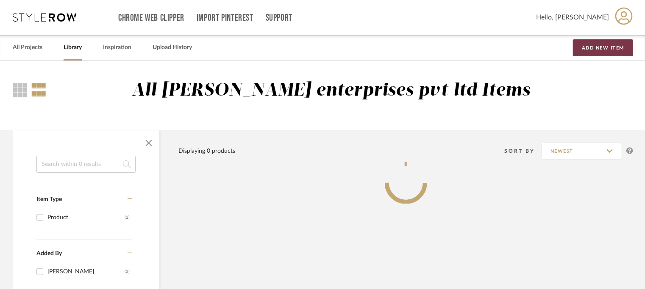
click at [611, 50] on button "Add New Item" at bounding box center [603, 47] width 60 height 17
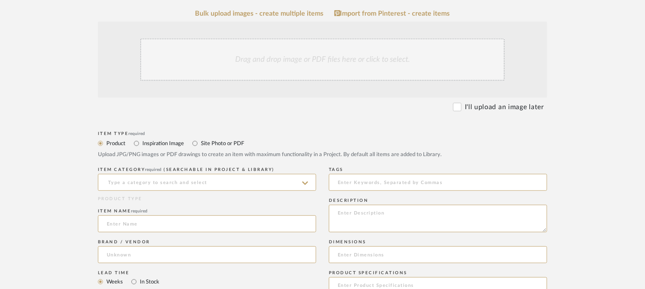
scroll to position [212, 0]
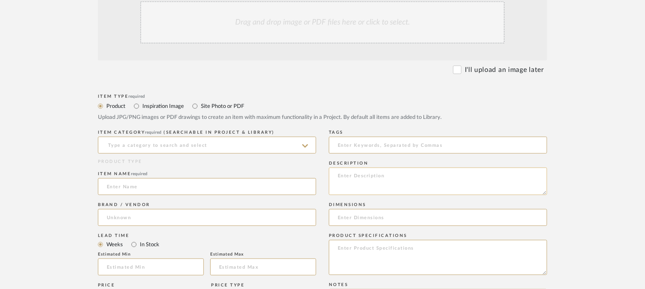
paste textarea "Type: Pouff - Altu Designer : Arbel Dimensions : na Material & Finishes: na Pro…"
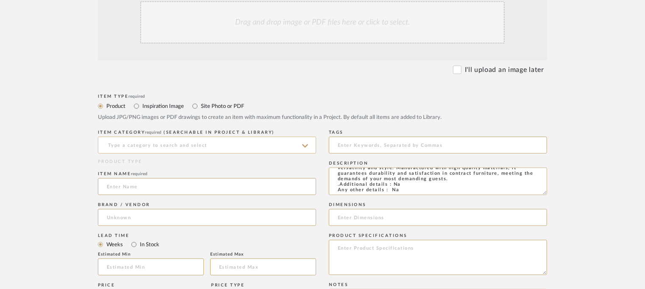
type textarea "Type: Pouff - Altu Designer : Arbel Dimensions : na Material & Finishes: na Pro…"
click at [181, 144] on input at bounding box center [207, 145] width 218 height 17
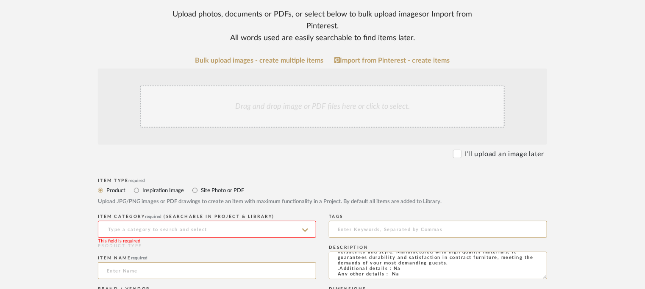
scroll to position [127, 0]
click at [157, 237] on input at bounding box center [207, 230] width 218 height 17
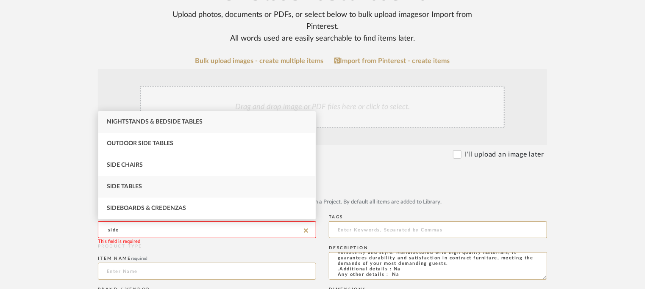
click at [144, 188] on div "Side Tables" at bounding box center [206, 187] width 217 height 22
type input "Side Tables"
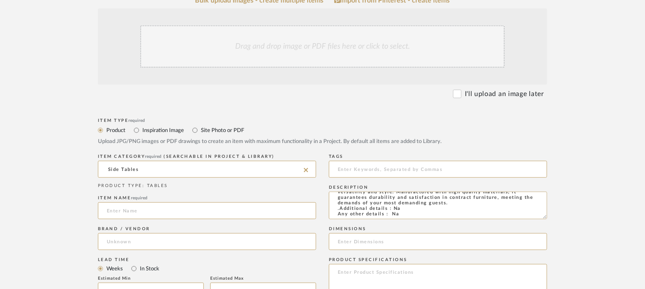
scroll to position [212, 0]
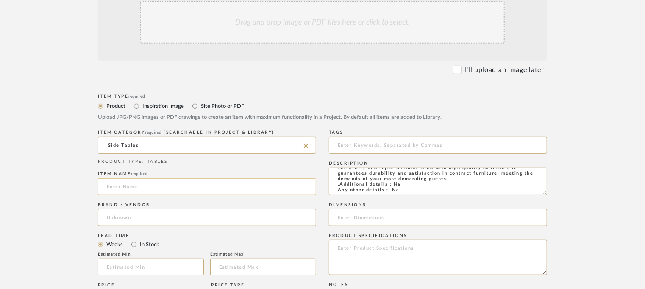
click at [151, 184] on input at bounding box center [207, 186] width 218 height 17
drag, startPoint x: 125, startPoint y: 187, endPoint x: 105, endPoint y: 185, distance: 20.0
click at [105, 185] on input "altu" at bounding box center [207, 186] width 218 height 17
paste input "ALTU auxiliary table"
click at [140, 185] on input "ALTU auxiliary table" at bounding box center [207, 186] width 218 height 17
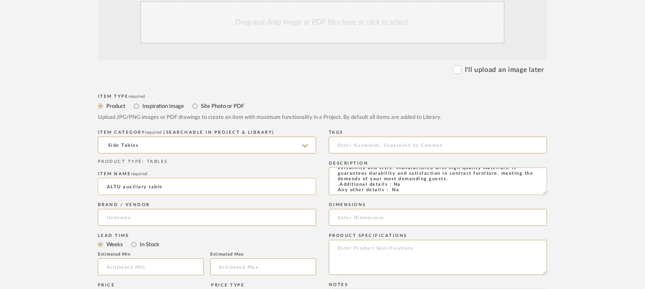
click at [140, 185] on input "ALTU auxiliary table" at bounding box center [207, 186] width 218 height 17
type input "ALTU AUXILIARY TABLE"
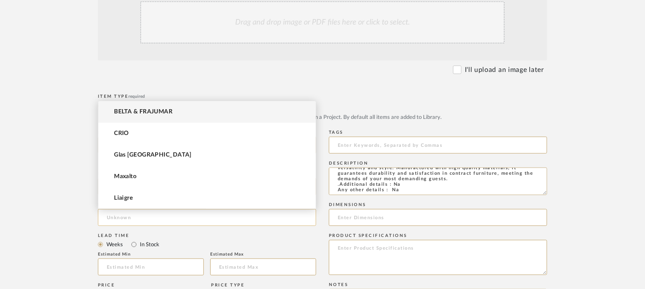
click at [176, 213] on input at bounding box center [207, 217] width 218 height 17
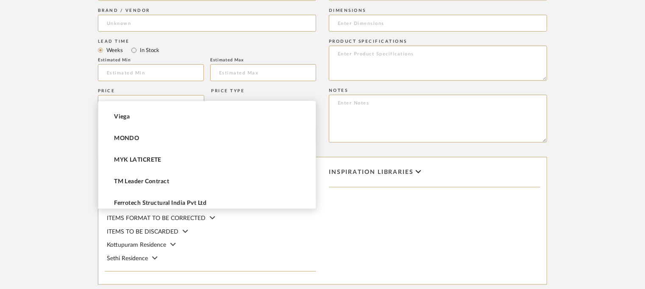
scroll to position [506, 0]
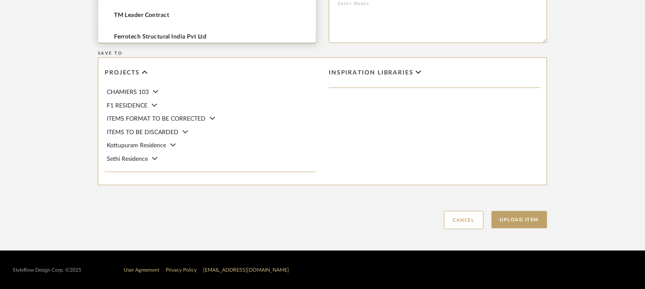
click at [266, 72] on div "Projects" at bounding box center [210, 72] width 211 height 13
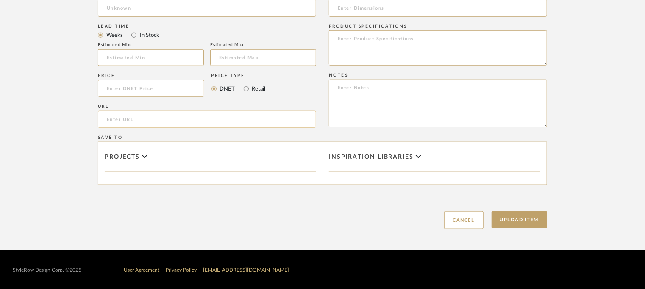
click at [125, 121] on input "url" at bounding box center [207, 119] width 218 height 17
paste input "https://beltafrajumar.com/en/product/altu-auxiliary-table/"
type input "https://beltafrajumar.com/en/product/altu-auxiliary-table/"
click at [173, 53] on input "text" at bounding box center [151, 57] width 106 height 17
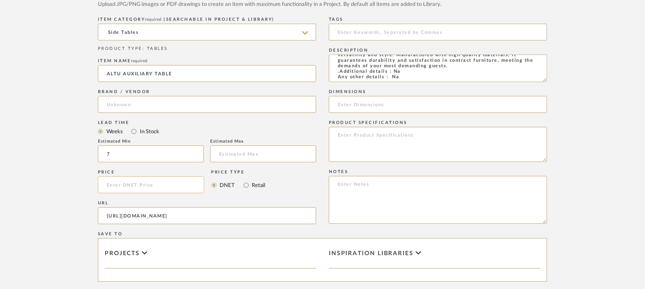
scroll to position [294, 0]
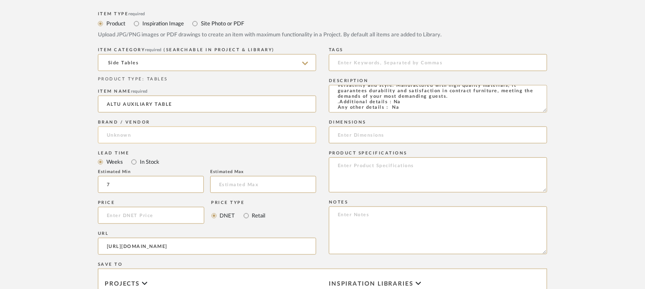
type input "7"
click at [134, 139] on input at bounding box center [207, 135] width 218 height 17
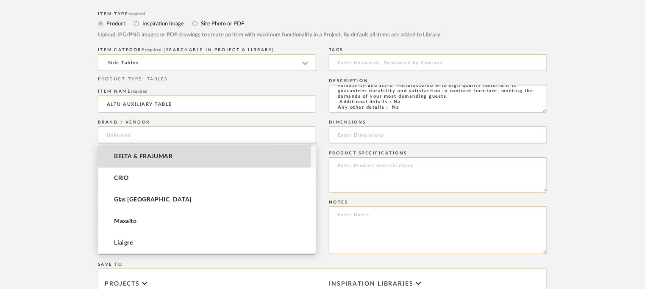
click at [131, 152] on mat-option "BELTA & FRAJUMAR" at bounding box center [206, 157] width 217 height 22
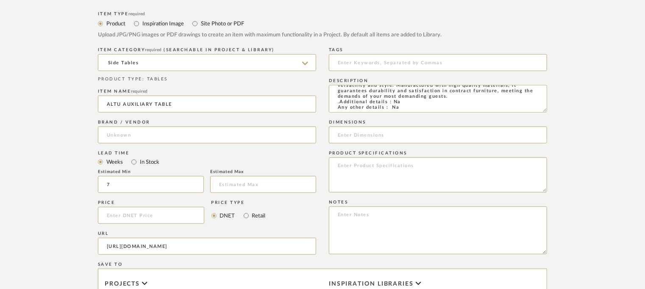
type input "BELTA & FRAJUMAR"
click at [343, 211] on textarea at bounding box center [438, 231] width 218 height 48
paste textarea "Price: Na Lead time: 45days. MOQ : Our products for Contract projects are manuf…"
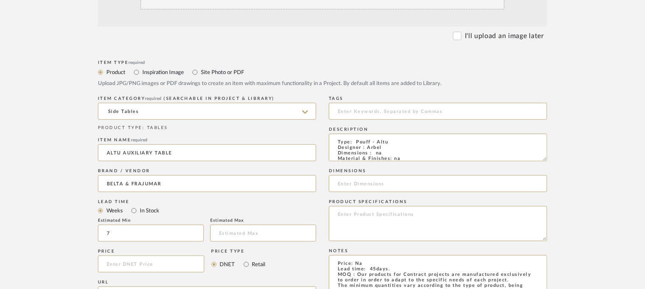
scroll to position [125, 0]
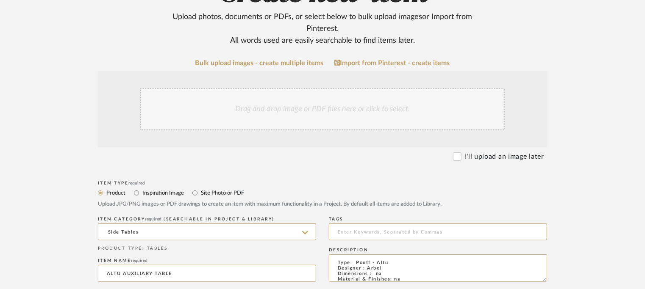
type textarea "Price: Na Lead time: 45days. MOQ : Our products for Contract projects are manuf…"
click at [330, 108] on div "Drag and drop image or PDF files here or click to select." at bounding box center [322, 109] width 364 height 42
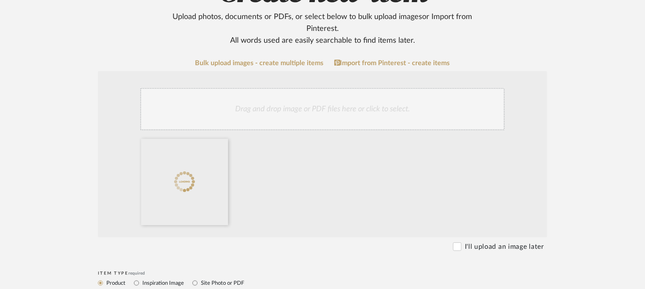
click at [284, 100] on div "Drag and drop image or PDF files here or click to select." at bounding box center [322, 109] width 364 height 42
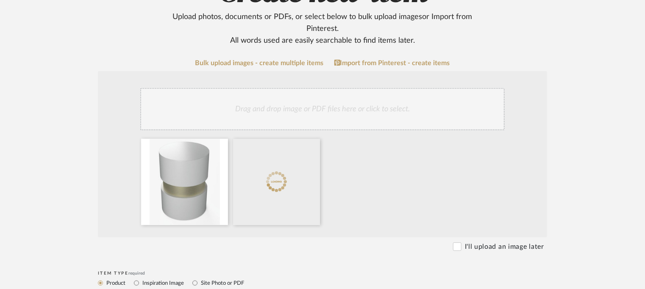
click at [328, 111] on div "Drag and drop image or PDF files here or click to select." at bounding box center [322, 109] width 364 height 42
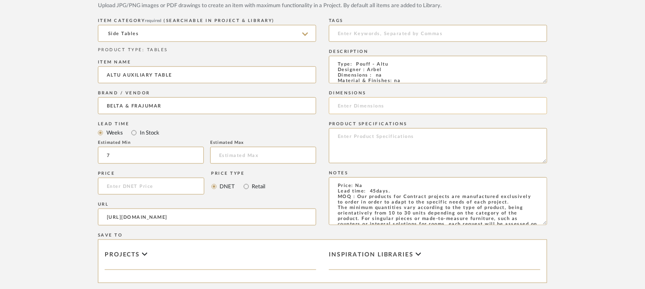
scroll to position [464, 0]
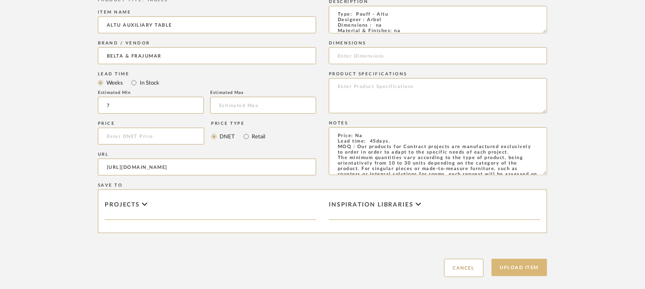
click at [517, 264] on button "Upload Item" at bounding box center [519, 267] width 56 height 17
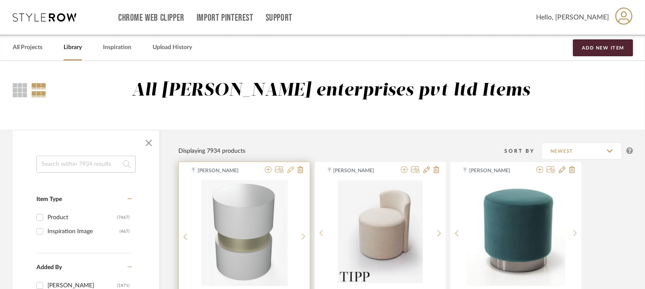
click at [291, 169] on icon at bounding box center [290, 169] width 7 height 7
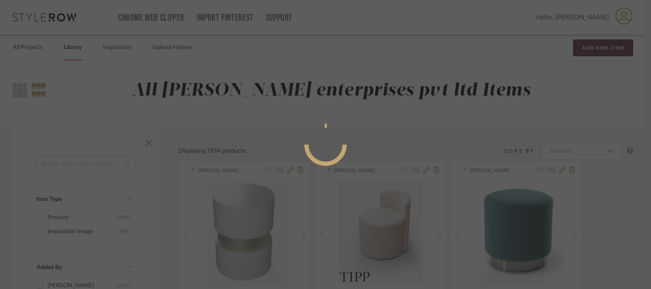
radio input "true"
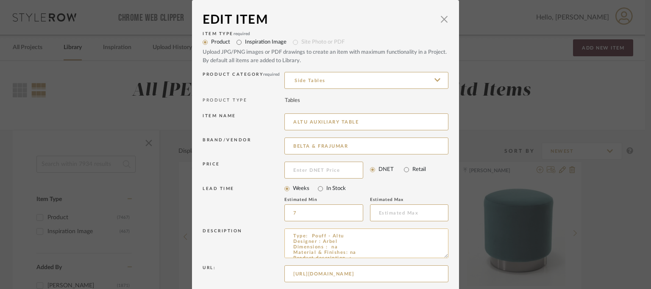
click at [313, 237] on textarea "Type: Pouff - Altu Designer : Arbel Dimensions : na Material & Finishes: na Pro…" at bounding box center [366, 244] width 164 height 30
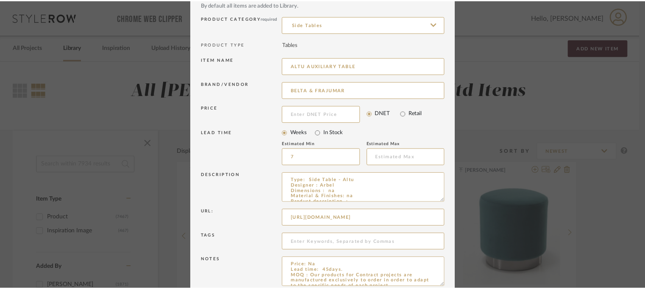
scroll to position [96, 0]
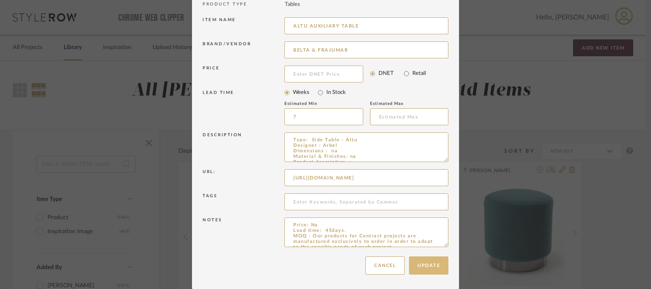
type textarea "Type: Side Table - Altu Designer : Arbel Dimensions : na Material & Finishes: n…"
click at [435, 272] on button "Update" at bounding box center [428, 266] width 39 height 18
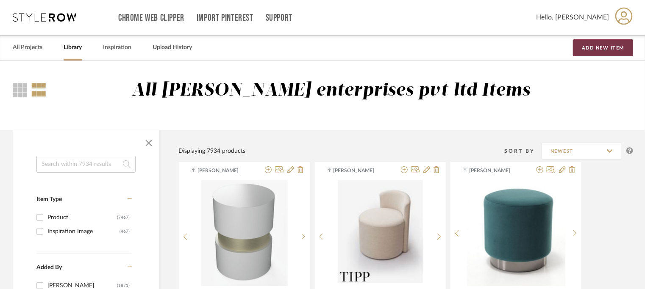
click at [601, 47] on button "Add New Item" at bounding box center [603, 47] width 60 height 17
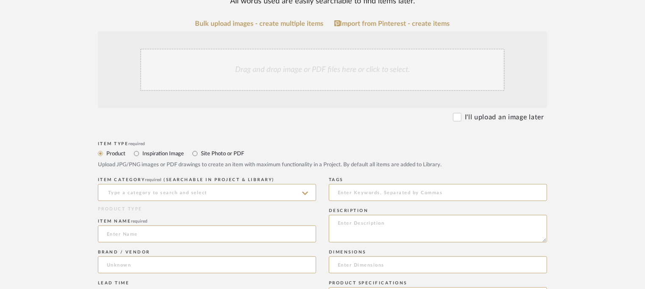
scroll to position [169, 0]
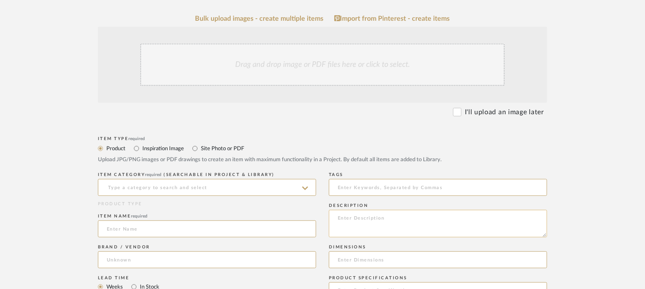
paste textarea "Type: Side table - Biko Designer : Arbel Dimensions : Dia 45 x H 50cm and Dia 3…"
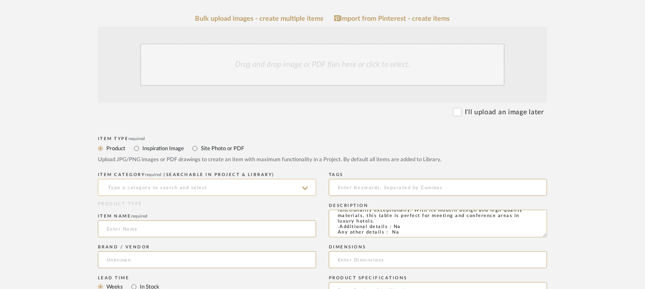
type textarea "Type: Side table - Biko Designer : Arbel Dimensions : Dia 45 x H 50cm and Dia 3…"
click at [224, 186] on input at bounding box center [207, 187] width 218 height 17
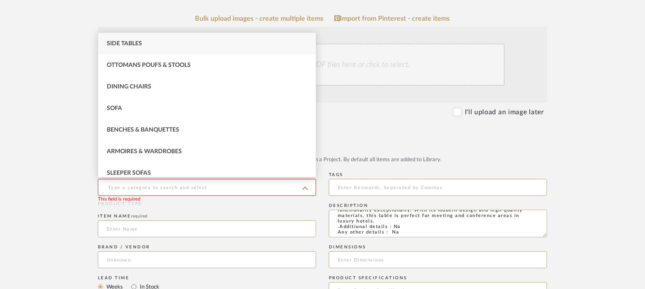
click at [172, 40] on div "Side Tables" at bounding box center [206, 44] width 217 height 22
type input "Side Tables"
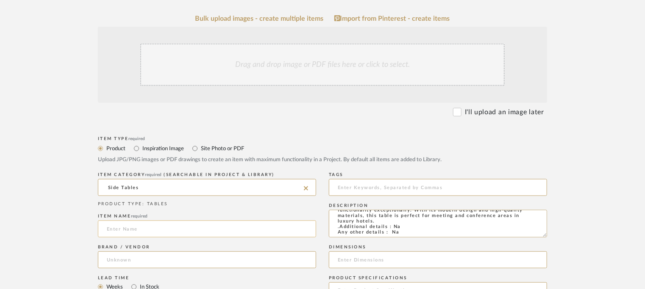
click at [123, 227] on input at bounding box center [207, 229] width 218 height 17
type input "BIKO TABLE"
click at [151, 255] on input at bounding box center [207, 260] width 218 height 17
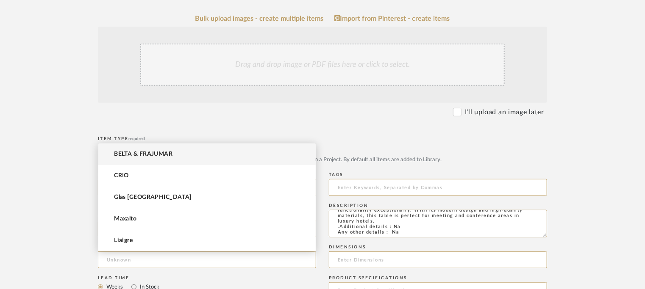
click at [164, 146] on mat-option "BELTA & FRAJUMAR" at bounding box center [206, 155] width 217 height 22
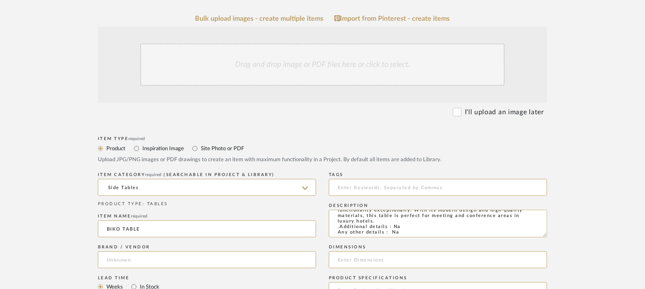
type input "BELTA & FRAJUMAR"
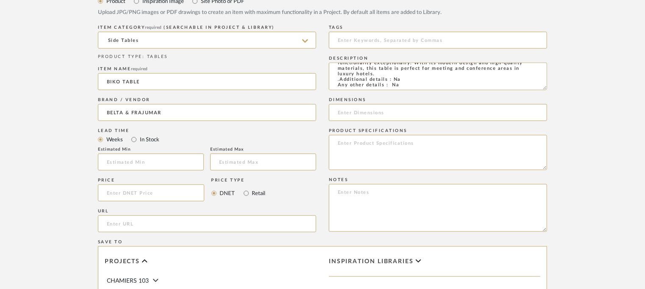
scroll to position [339, 0]
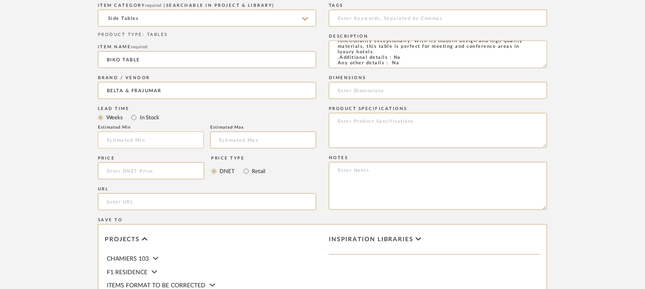
click at [132, 138] on input "text" at bounding box center [151, 140] width 106 height 17
type input "7"
click at [136, 199] on input "url" at bounding box center [207, 202] width 218 height 17
paste input "https://beltafrajumar.com/en/product/biko-table/"
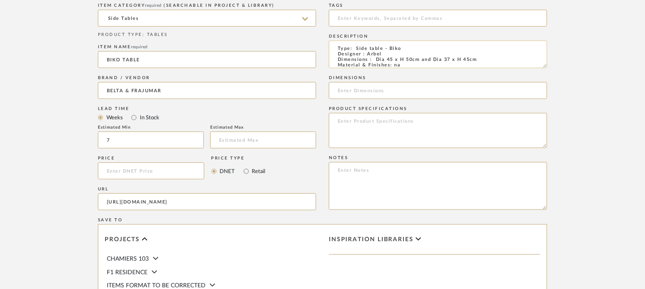
scroll to position [0, 0]
type input "https://beltafrajumar.com/en/product/biko-table/"
drag, startPoint x: 376, startPoint y: 61, endPoint x: 481, endPoint y: 59, distance: 104.6
click at [479, 59] on textarea "Type: Side table - Biko Designer : Arbel Dimensions : Dia 45 x H 50cm and Dia 3…" at bounding box center [438, 55] width 218 height 28
click at [358, 89] on input at bounding box center [438, 90] width 218 height 17
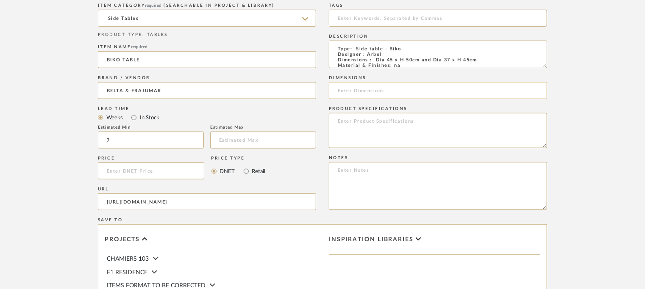
paste input "Dia 45 x H 50cm and Dia 37 x H 45cm"
type input "Dia 45 x H 50cm and Dia 37 x H 45cm"
paste textarea "Price: Na Lead time: 45days. MOQ : Our products for Contract projects are manuf…"
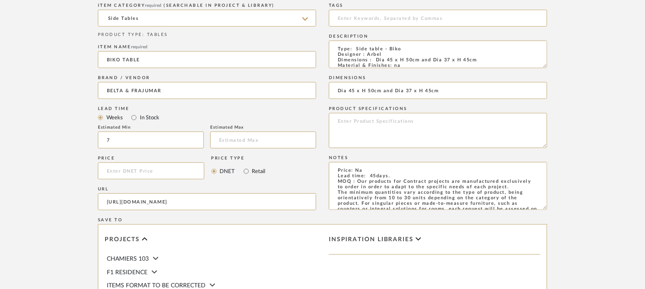
scroll to position [212, 0]
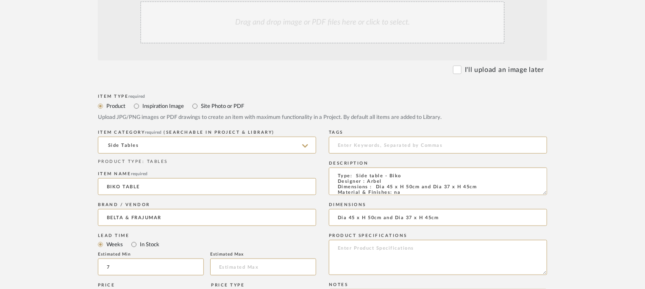
type textarea "Price: Na Lead time: 45days. MOQ : Our products for Contract projects are manuf…"
click at [318, 27] on div "Drag and drop image or PDF files here or click to select." at bounding box center [322, 22] width 364 height 42
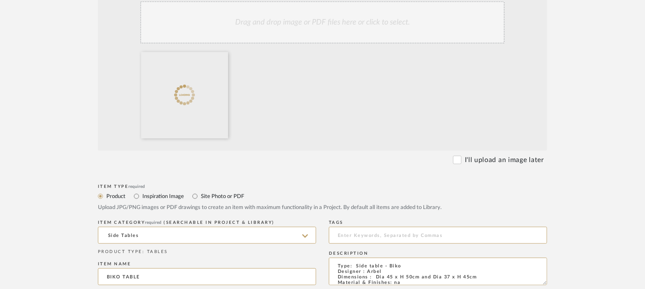
click at [292, 6] on div "Drag and drop image or PDF files here or click to select." at bounding box center [322, 22] width 364 height 42
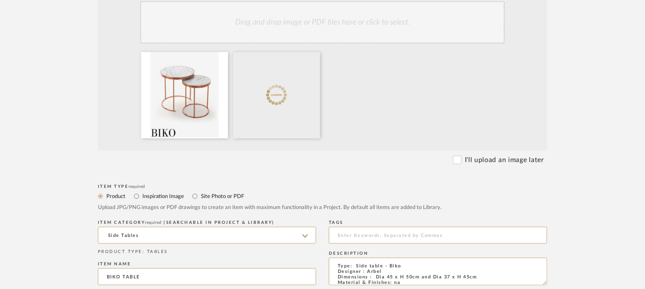
click at [313, 18] on div "Drag and drop image or PDF files here or click to select." at bounding box center [322, 22] width 364 height 42
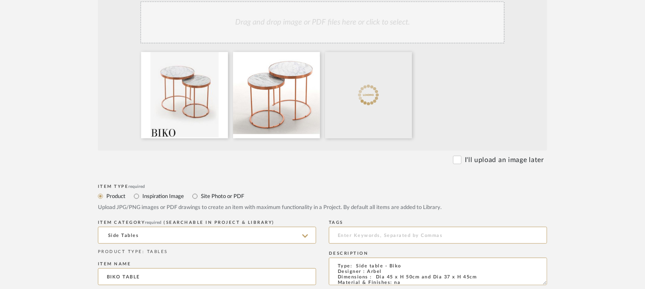
click at [365, 28] on div "Drag and drop image or PDF files here or click to select." at bounding box center [322, 22] width 364 height 42
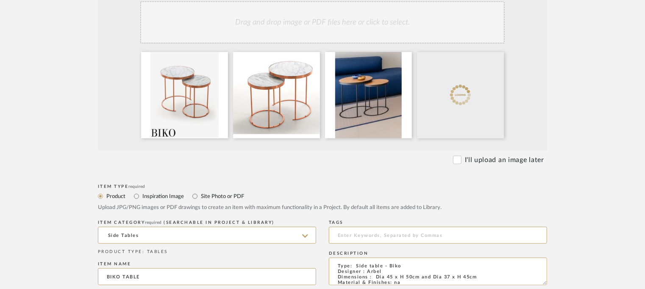
click at [386, 21] on div "Drag and drop image or PDF files here or click to select." at bounding box center [322, 22] width 364 height 42
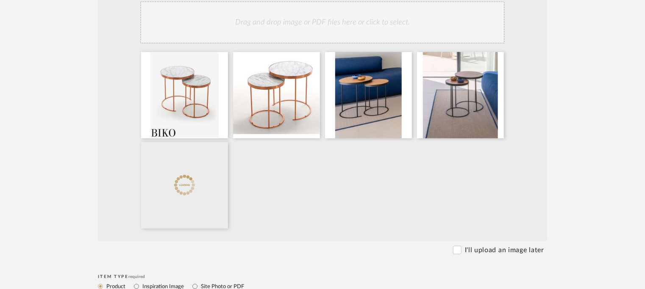
click at [330, 28] on div "Drag and drop image or PDF files here or click to select." at bounding box center [322, 22] width 364 height 42
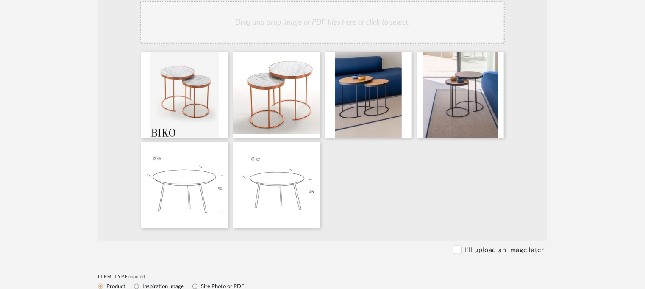
click at [344, 28] on div "Drag and drop image or PDF files here or click to select." at bounding box center [322, 22] width 364 height 42
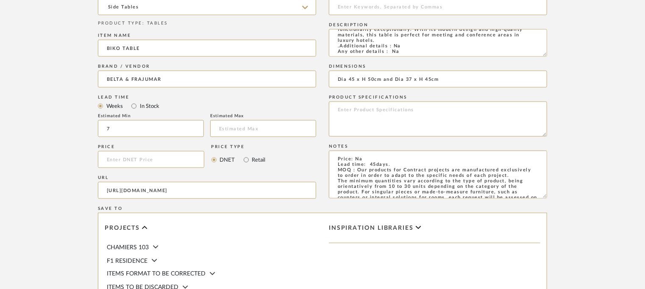
scroll to position [686, 0]
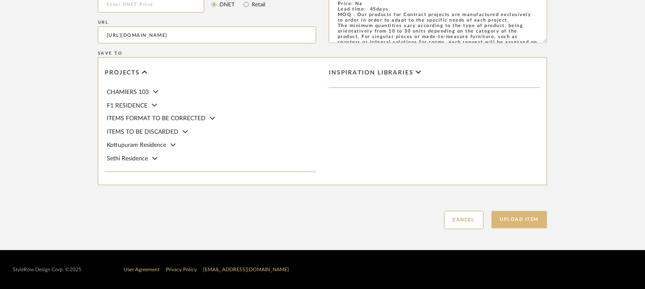
click at [510, 222] on button "Upload Item" at bounding box center [519, 219] width 56 height 17
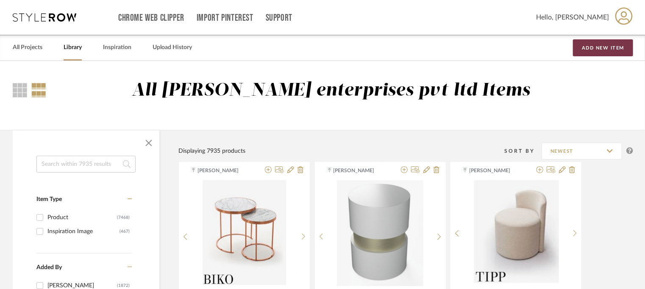
click at [608, 47] on button "Add New Item" at bounding box center [603, 47] width 60 height 17
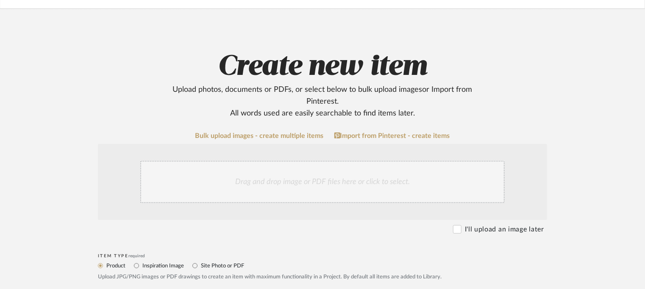
scroll to position [212, 0]
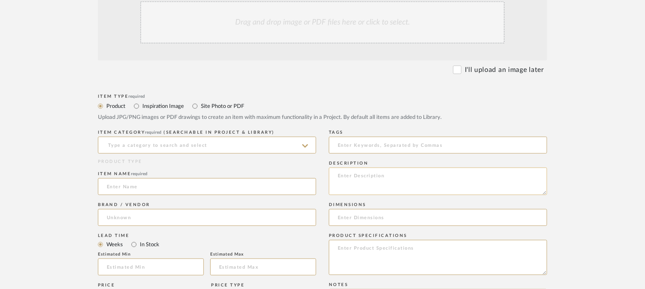
paste textarea "Type: Side table - Elsi Designer : Arbel Dimensions : Dia 50 x H 50cm Material …"
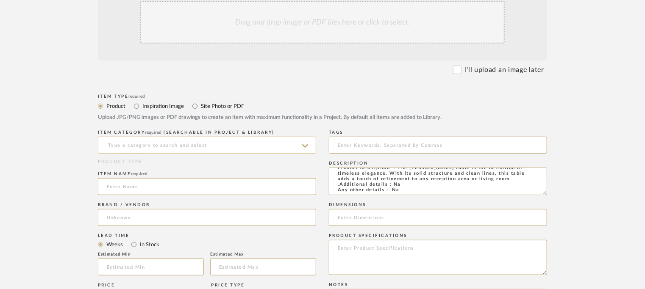
type textarea "Type: Side table - Elsi Designer : Arbel Dimensions : Dia 50 x H 50cm Material …"
click at [239, 146] on input at bounding box center [207, 145] width 218 height 17
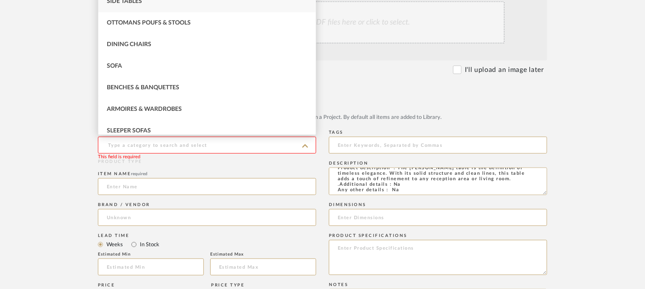
click at [138, 3] on span "Side Tables" at bounding box center [124, 1] width 35 height 6
type input "Side Tables"
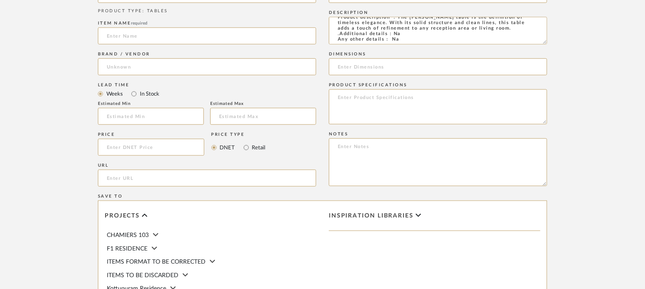
scroll to position [381, 0]
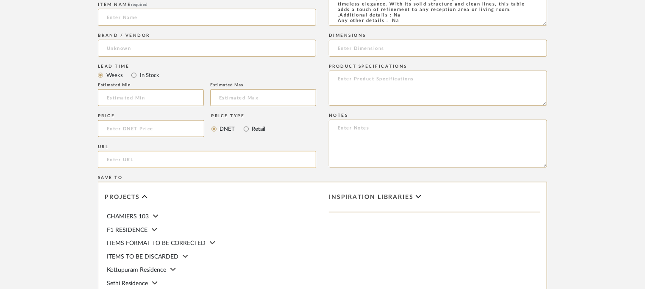
paste input "https://beltafrajumar.com/en/product/elsi-table/"
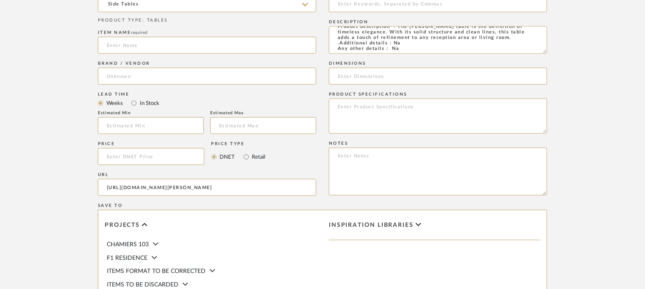
scroll to position [339, 0]
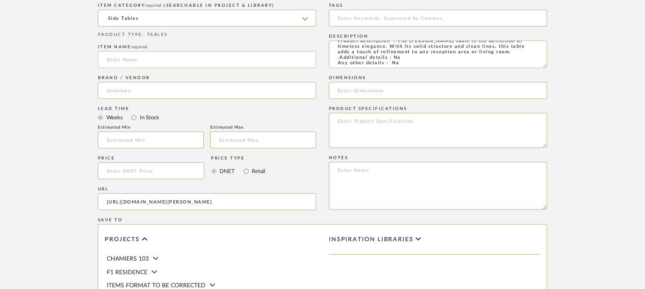
type input "https://beltafrajumar.com/en/product/elsi-table/"
click at [125, 58] on input at bounding box center [207, 59] width 218 height 17
type input "ELSI TABLE"
click at [114, 87] on input at bounding box center [207, 90] width 218 height 17
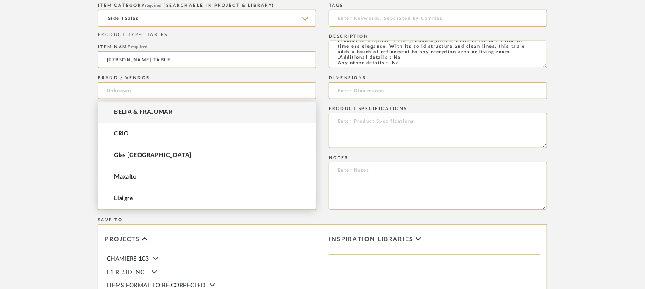
click at [125, 107] on mat-option "BELTA & FRAJUMAR" at bounding box center [206, 113] width 217 height 22
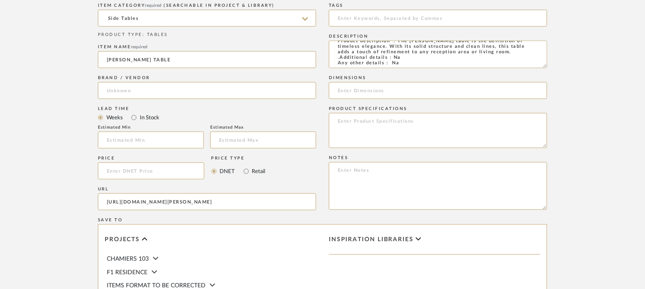
type input "BELTA & FRAJUMAR"
click at [132, 145] on input "text" at bounding box center [151, 140] width 106 height 17
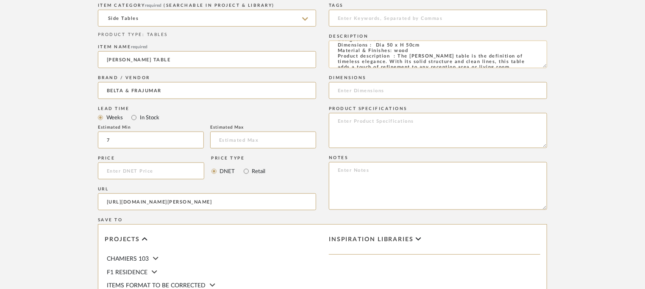
scroll to position [5, 0]
type input "7"
drag, startPoint x: 423, startPoint y: 53, endPoint x: 375, endPoint y: 54, distance: 47.4
click at [375, 54] on textarea "Type: Side table - Elsi Designer : Arbel Dimensions : Dia 50 x H 50cm Material …" at bounding box center [438, 55] width 218 height 28
click at [357, 89] on input at bounding box center [438, 90] width 218 height 17
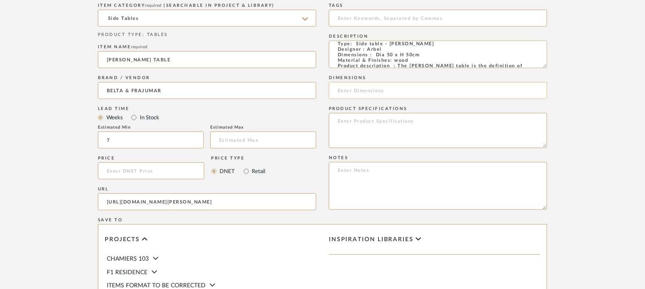
paste input "Dia 50 x H 50cm"
type input "Dia 50 x H 50cm"
paste textarea "Price: Na Lead time: 45days. MOQ : Our products for Contract projects are manuf…"
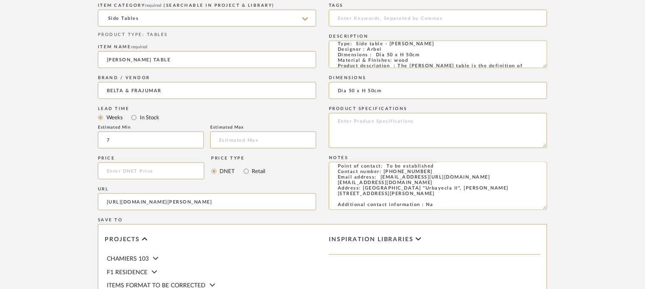
scroll to position [85, 0]
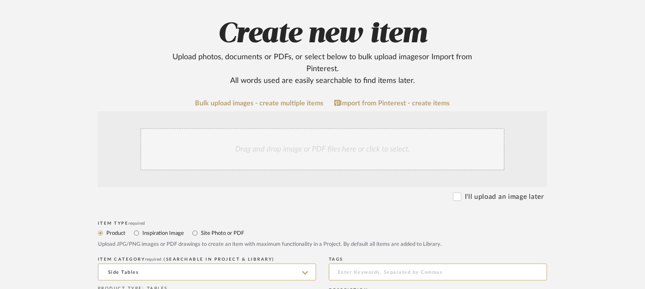
type textarea "Price: Na Lead time: 45days. MOQ : Our products for Contract projects are manuf…"
click at [267, 155] on div "Drag and drop image or PDF files here or click to select." at bounding box center [322, 149] width 364 height 42
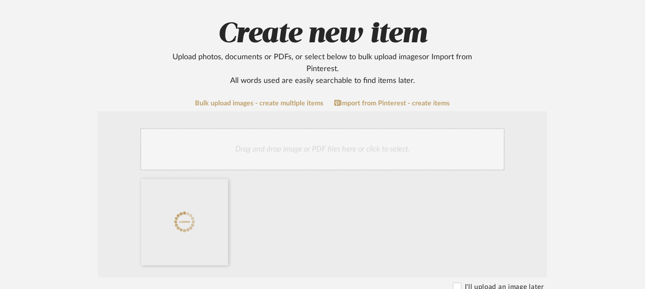
click at [376, 157] on div "Drag and drop image or PDF files here or click to select." at bounding box center [322, 149] width 364 height 42
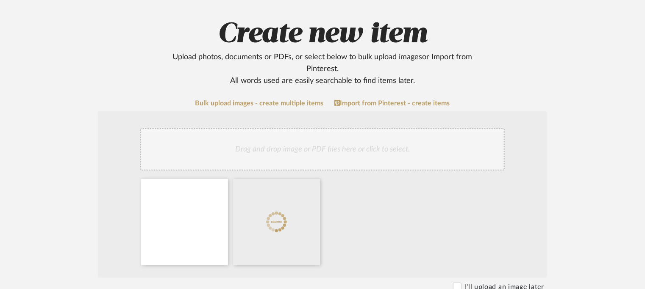
click at [341, 144] on div "Drag and drop image or PDF files here or click to select." at bounding box center [322, 149] width 364 height 42
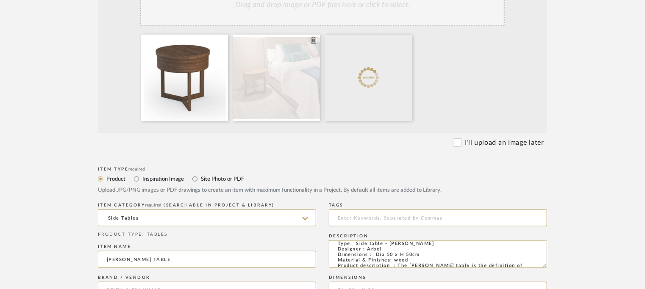
scroll to position [254, 0]
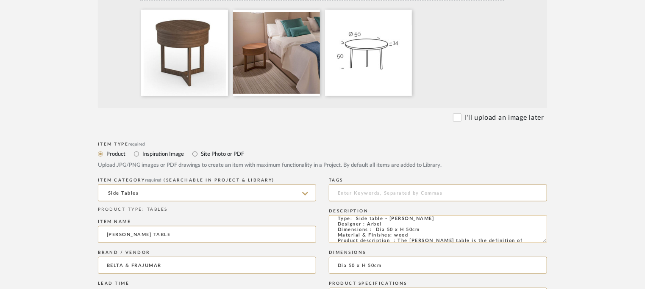
click at [423, 228] on textarea "Type: Side table - Elsi Designer : Arbel Dimensions : Dia 50 x H 50cm Material …" at bounding box center [438, 230] width 218 height 28
type textarea "Type: Side table - Elsi Designer : Arbel Dimensions : Dia 50 x H 50cm/ table to…"
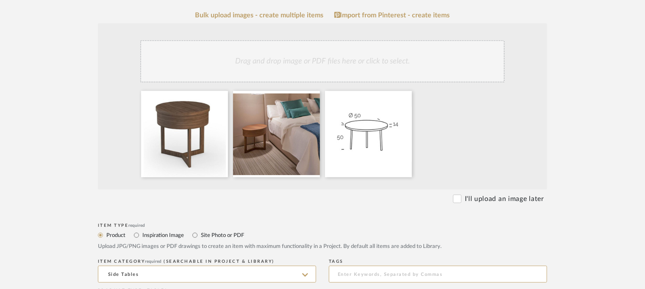
scroll to position [169, 0]
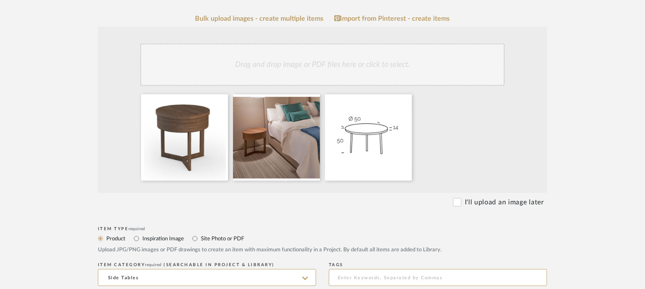
click at [393, 64] on div "Drag and drop image or PDF files here or click to select." at bounding box center [322, 65] width 364 height 42
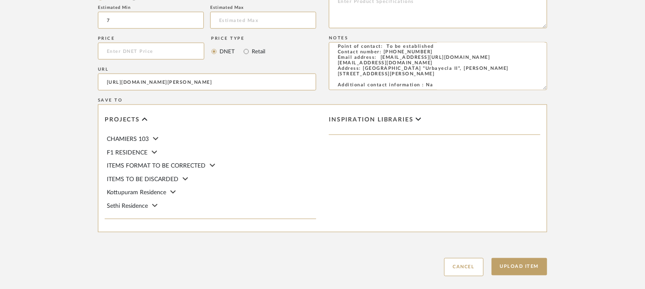
scroll to position [596, 0]
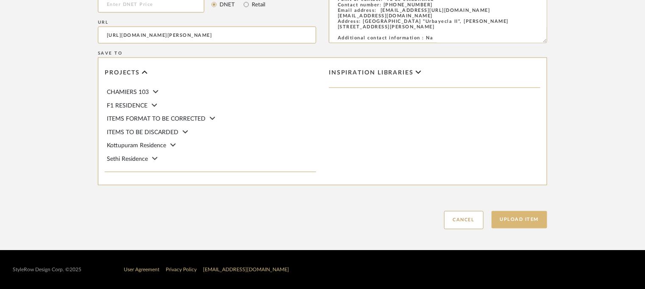
click at [532, 224] on button "Upload Item" at bounding box center [519, 219] width 56 height 17
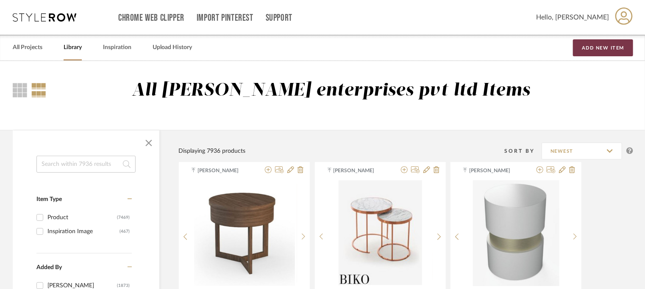
click at [616, 48] on button "Add New Item" at bounding box center [603, 47] width 60 height 17
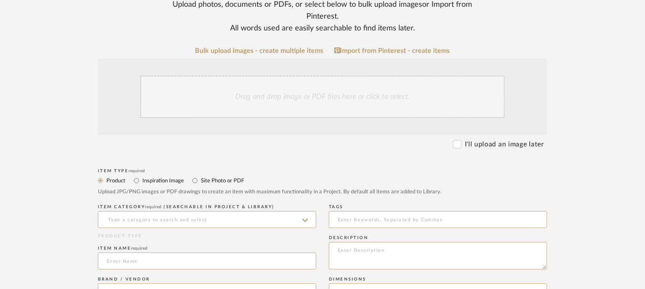
scroll to position [169, 0]
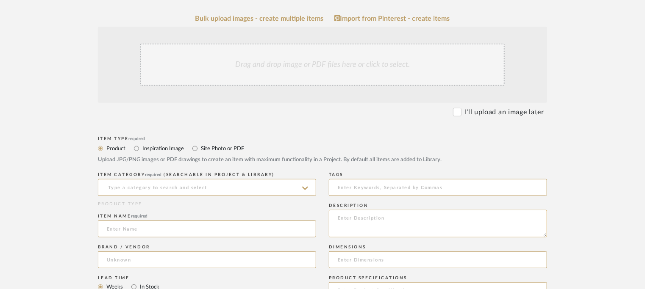
paste textarea "Type: Side table - Geuv Designer : Arbel Dimensions : na Material & Finishes : …"
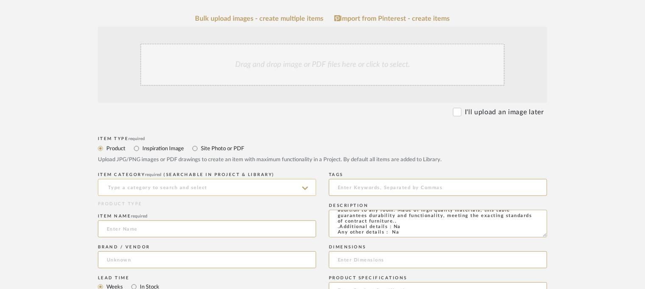
type textarea "Type: Side table - Geuv Designer : Arbel Dimensions : na Material & Finishes : …"
click at [183, 186] on input at bounding box center [207, 187] width 218 height 17
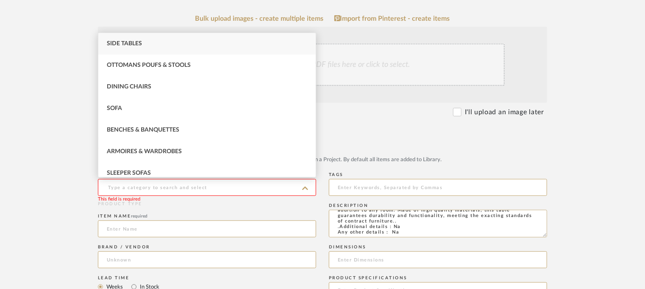
click at [135, 47] on span "Side Tables" at bounding box center [124, 44] width 35 height 6
type input "Side Tables"
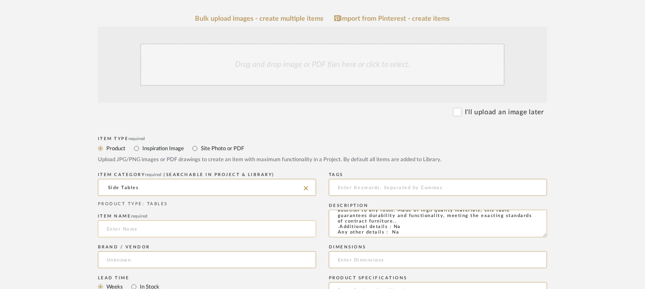
click at [142, 226] on input at bounding box center [207, 229] width 218 height 17
paste input "GEUV auxiliary table"
click at [125, 227] on input "GEUV auxiliary table" at bounding box center [207, 229] width 218 height 17
click at [124, 227] on input "GEUV auxiliary table" at bounding box center [207, 229] width 218 height 17
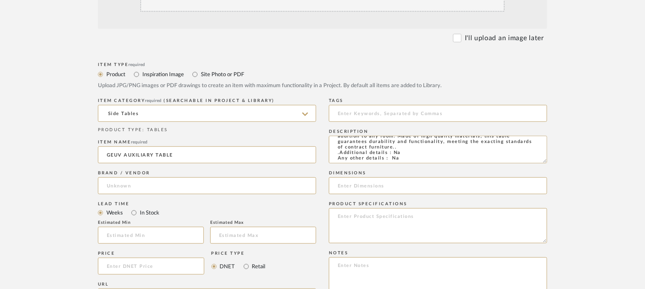
scroll to position [296, 0]
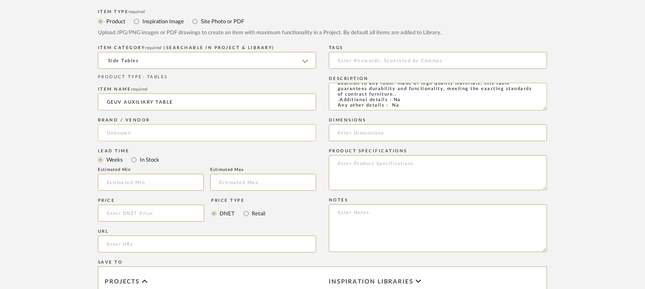
type input "GEUV AUXILIARY TABLE"
click at [99, 128] on input at bounding box center [207, 133] width 218 height 17
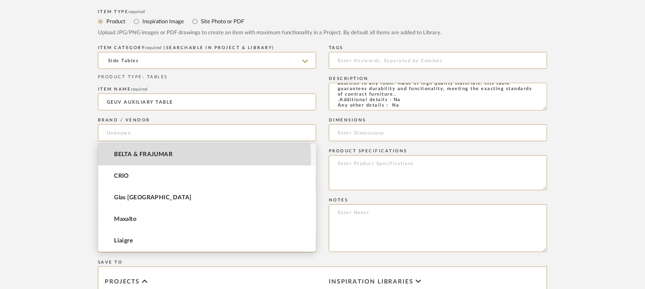
click at [132, 159] on mat-option "BELTA & FRAJUMAR" at bounding box center [206, 155] width 217 height 22
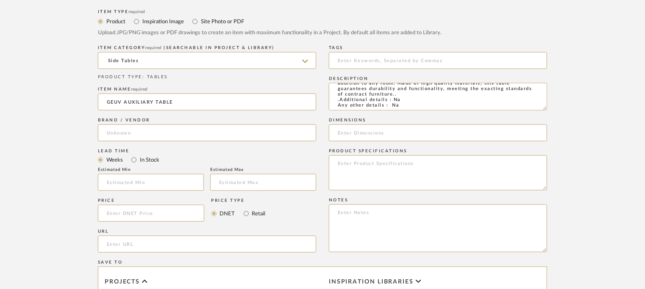
type input "BELTA & FRAJUMAR"
click at [128, 178] on input at bounding box center [151, 182] width 106 height 17
type input "7"
click at [129, 244] on input "url" at bounding box center [207, 244] width 218 height 17
paste input "https://beltafrajumar.com/en/product/geuv-auxiliary-table/"
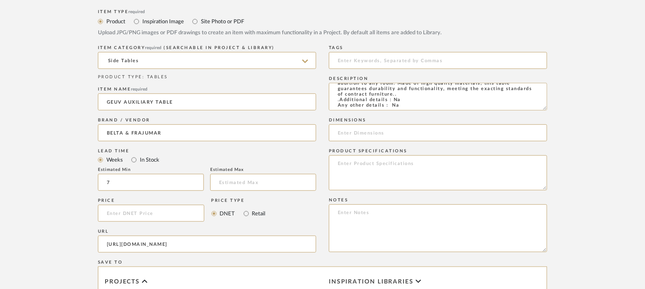
type input "https://beltafrajumar.com/en/product/geuv-auxiliary-table/"
paste textarea "Price: Na Lead time: 45days. MOQ : Our products for Contract projects are manuf…"
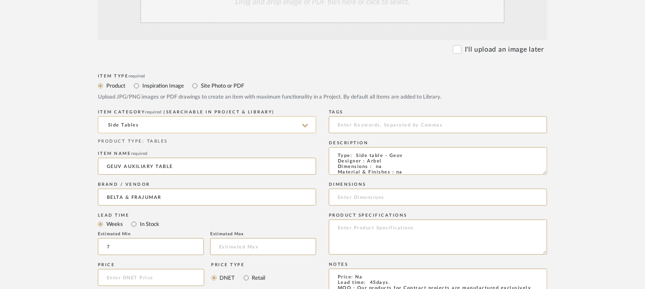
scroll to position [212, 0]
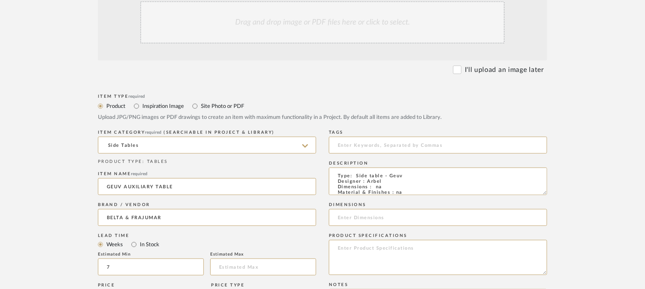
type textarea "Price: Na Lead time: 45days. MOQ : Our products for Contract projects are manuf…"
click at [299, 24] on div "Drag and drop image or PDF files here or click to select." at bounding box center [322, 22] width 364 height 42
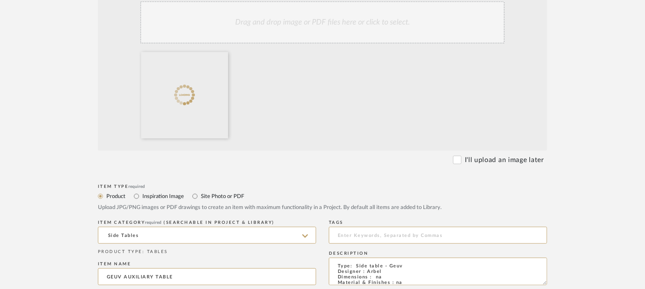
click at [390, 34] on div "Drag and drop image or PDF files here or click to select." at bounding box center [322, 22] width 364 height 42
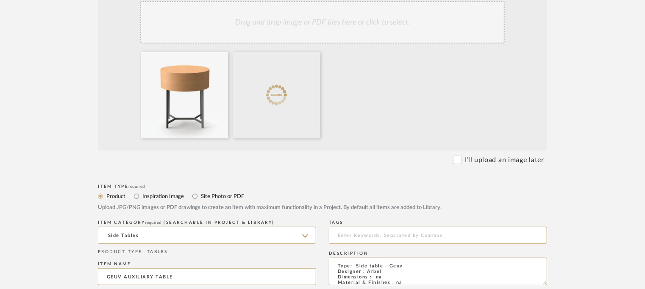
click at [316, 27] on div "Drag and drop image or PDF files here or click to select." at bounding box center [322, 22] width 364 height 42
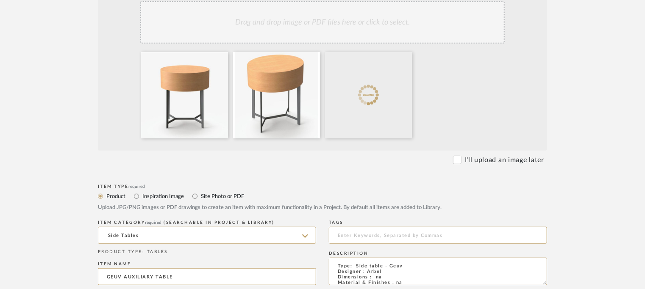
click at [312, 34] on div "Drag and drop image or PDF files here or click to select." at bounding box center [322, 22] width 364 height 42
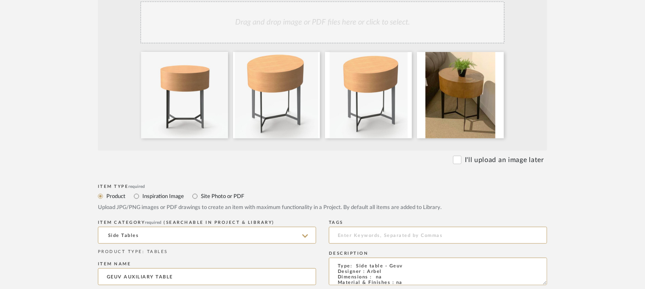
click at [282, 24] on div "Drag and drop image or PDF files here or click to select." at bounding box center [322, 22] width 364 height 42
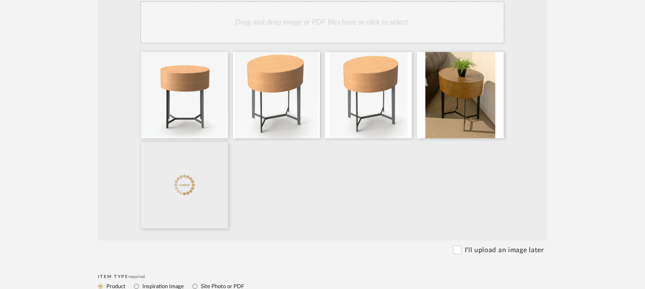
click at [317, 30] on div "Drag and drop image or PDF files here or click to select." at bounding box center [322, 22] width 364 height 42
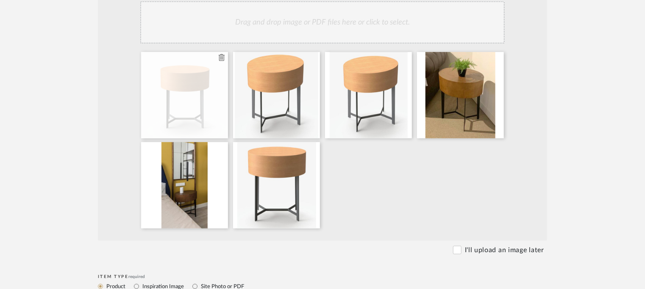
click at [217, 58] on div at bounding box center [184, 95] width 87 height 86
click at [220, 58] on icon at bounding box center [222, 57] width 6 height 7
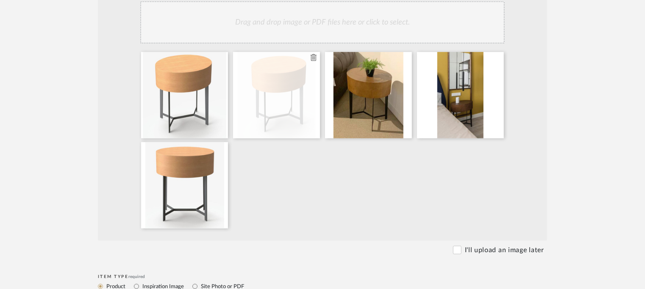
click at [313, 56] on icon at bounding box center [313, 57] width 6 height 7
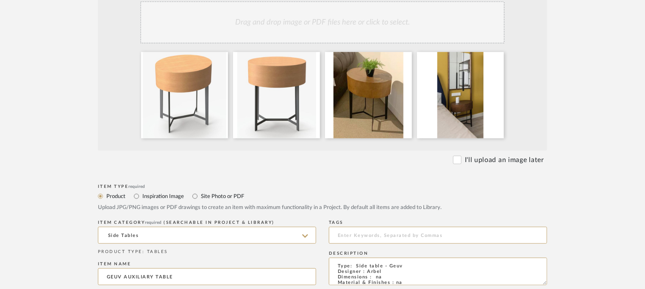
click at [276, 29] on div "Drag and drop image or PDF files here or click to select." at bounding box center [322, 22] width 364 height 42
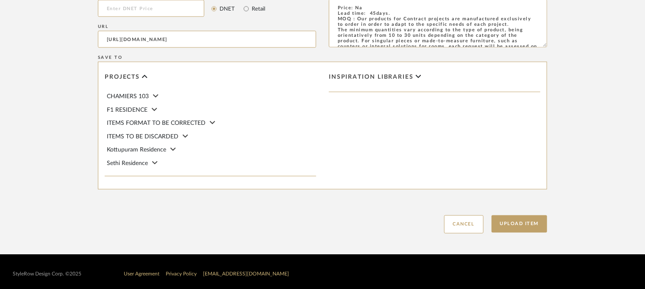
scroll to position [593, 0]
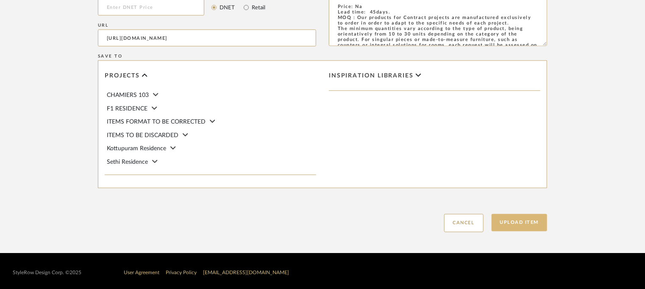
click at [528, 226] on button "Upload Item" at bounding box center [519, 222] width 56 height 17
